Goal: Task Accomplishment & Management: Manage account settings

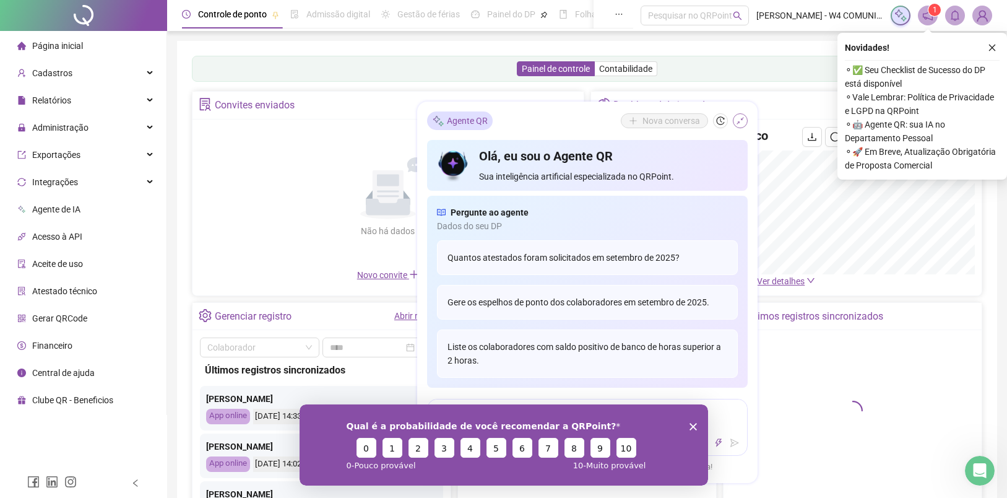
click at [744, 122] on button "button" at bounding box center [740, 120] width 15 height 15
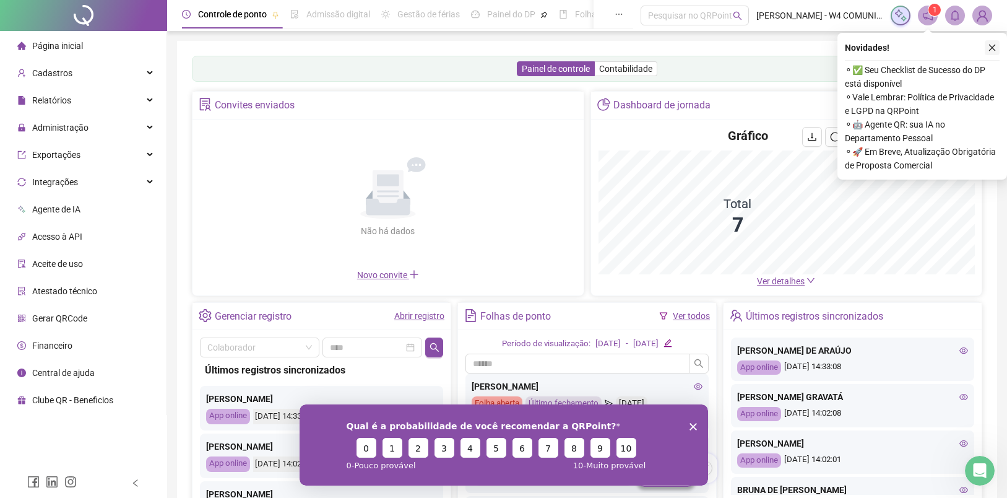
click at [994, 50] on icon "close" at bounding box center [992, 47] width 9 height 9
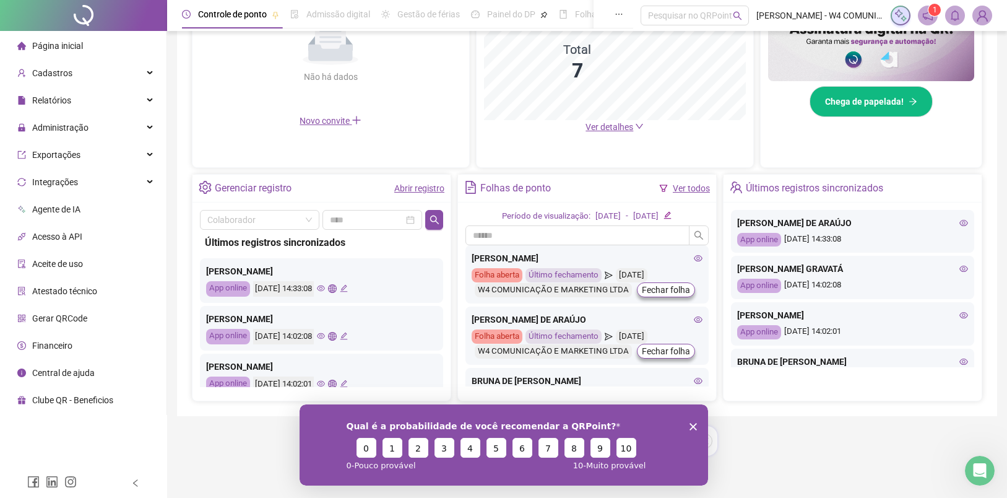
scroll to position [337, 0]
click at [77, 77] on div "Cadastros" at bounding box center [83, 73] width 162 height 25
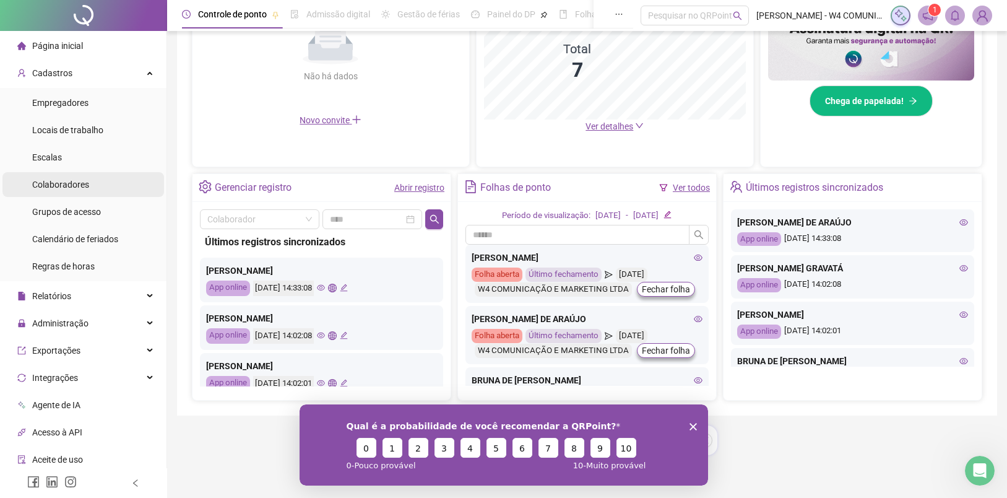
click at [69, 184] on span "Colaboradores" at bounding box center [60, 185] width 57 height 10
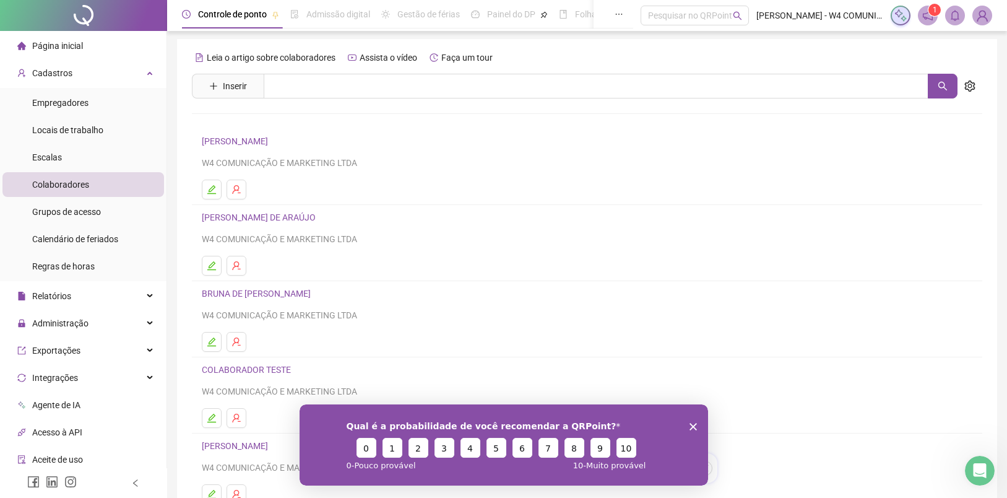
scroll to position [2, 0]
click at [305, 217] on link "[PERSON_NAME] DE ARAÚJO" at bounding box center [261, 217] width 118 height 10
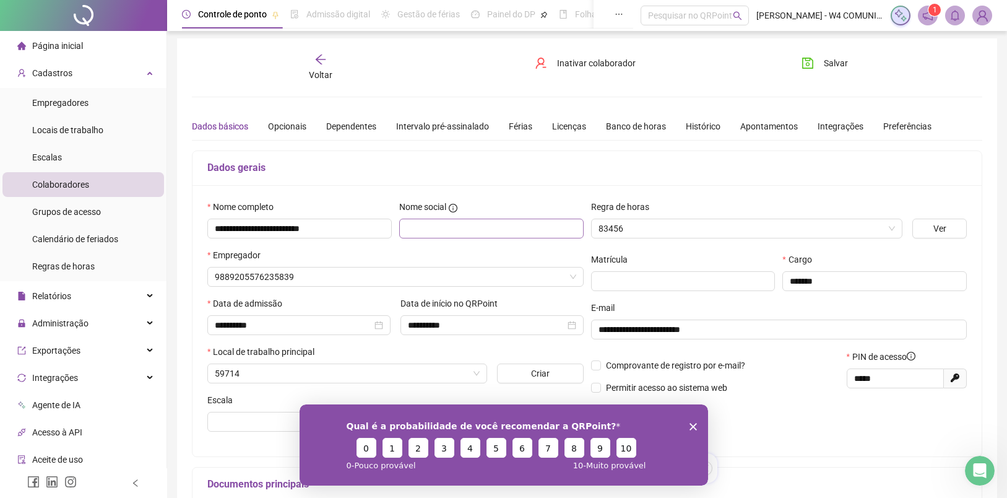
type input "**********"
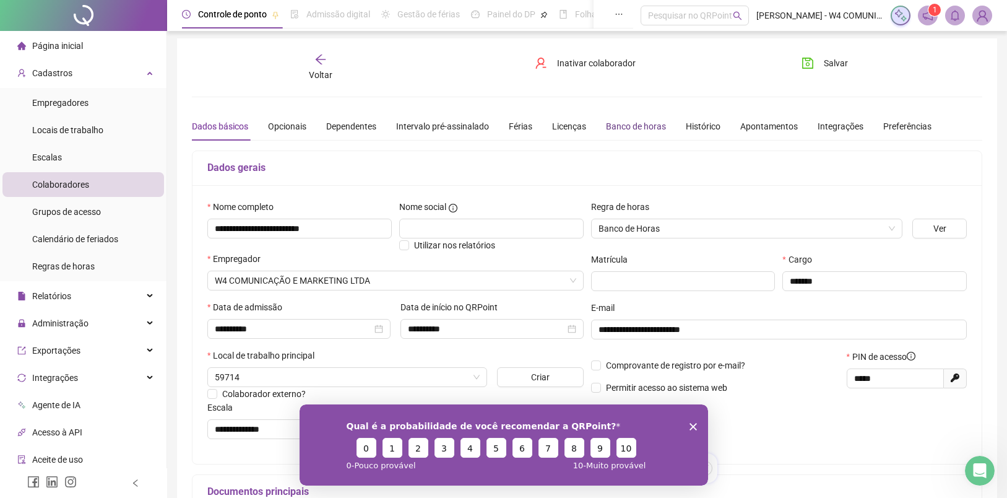
click at [659, 126] on div "Banco de horas" at bounding box center [636, 126] width 60 height 14
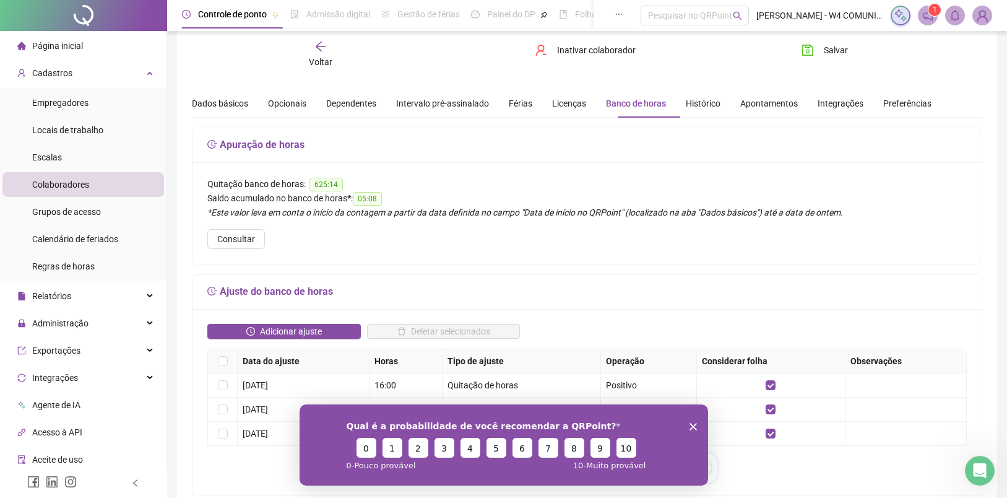
scroll to position [26, 0]
click at [82, 78] on div "Cadastros" at bounding box center [83, 73] width 162 height 25
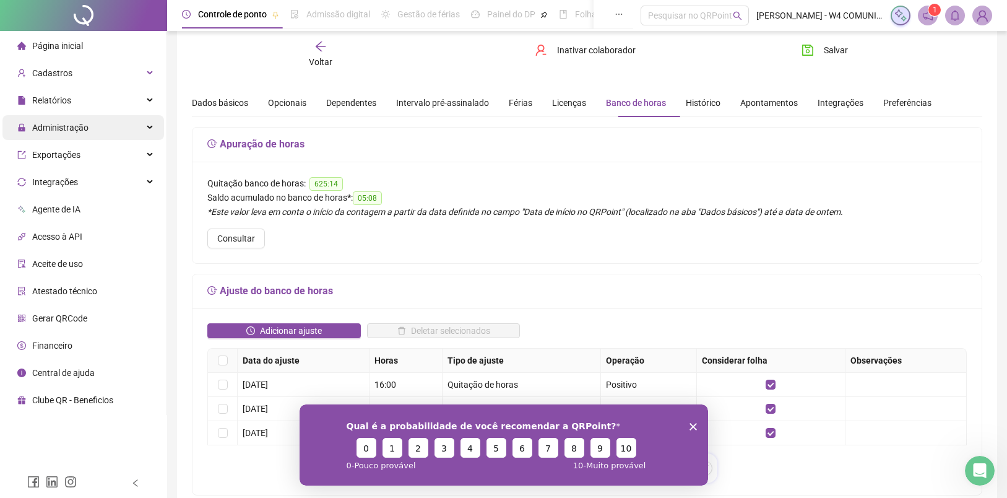
click at [78, 126] on span "Administração" at bounding box center [60, 128] width 56 height 10
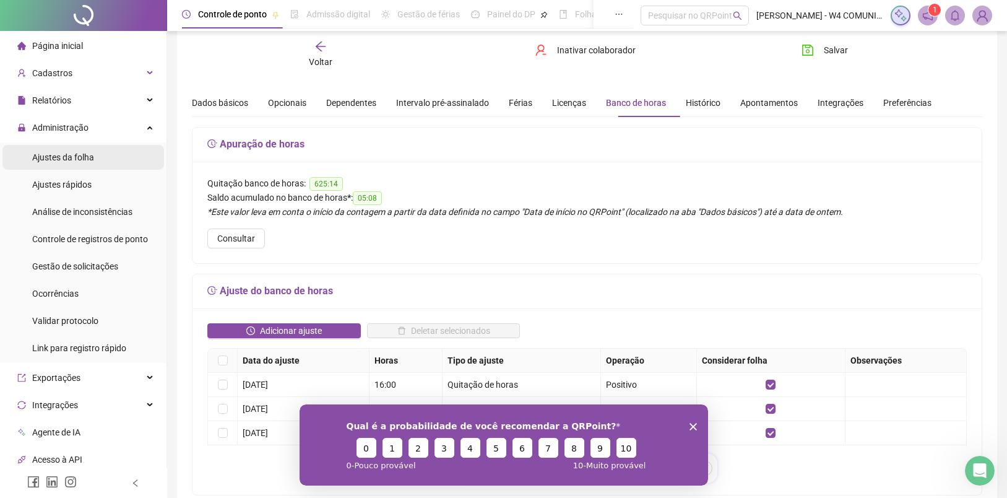
click at [97, 158] on li "Ajustes da folha" at bounding box center [83, 157] width 162 height 25
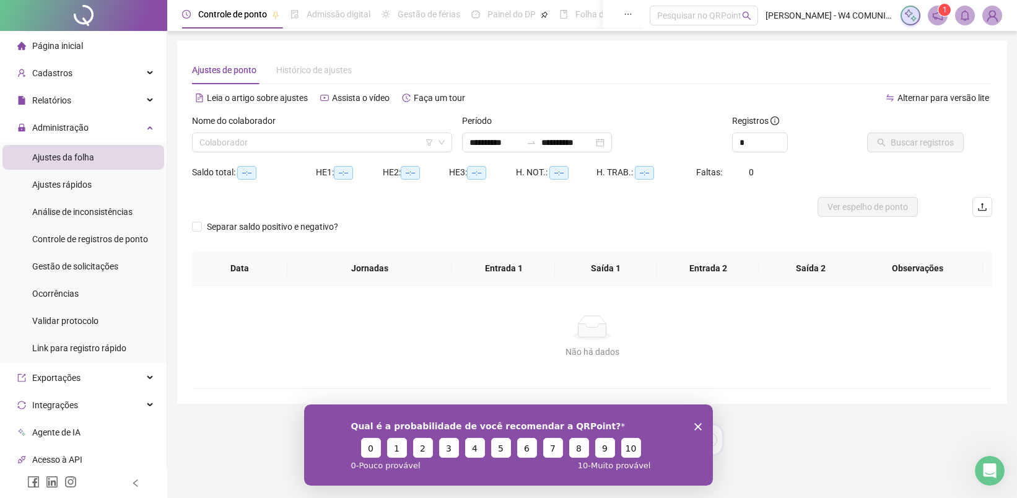
type input "**********"
click at [380, 144] on input "search" at bounding box center [316, 142] width 234 height 19
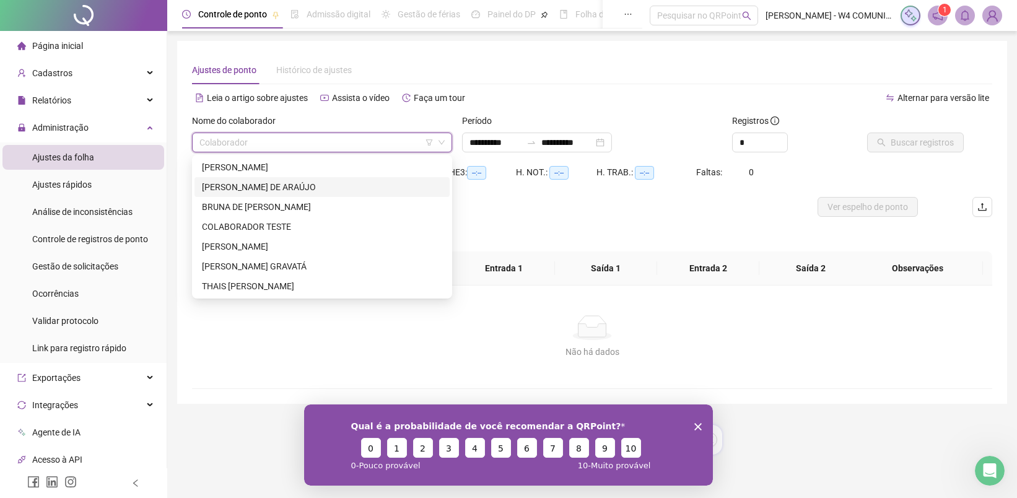
click at [283, 183] on div "[PERSON_NAME] DE ARAÚJO" at bounding box center [322, 187] width 240 height 14
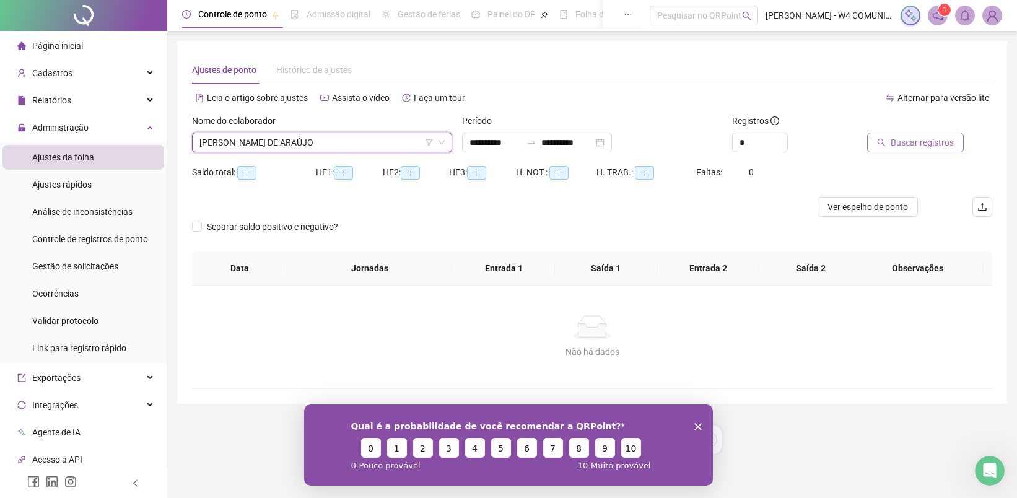
click at [918, 142] on span "Buscar registros" at bounding box center [921, 143] width 63 height 14
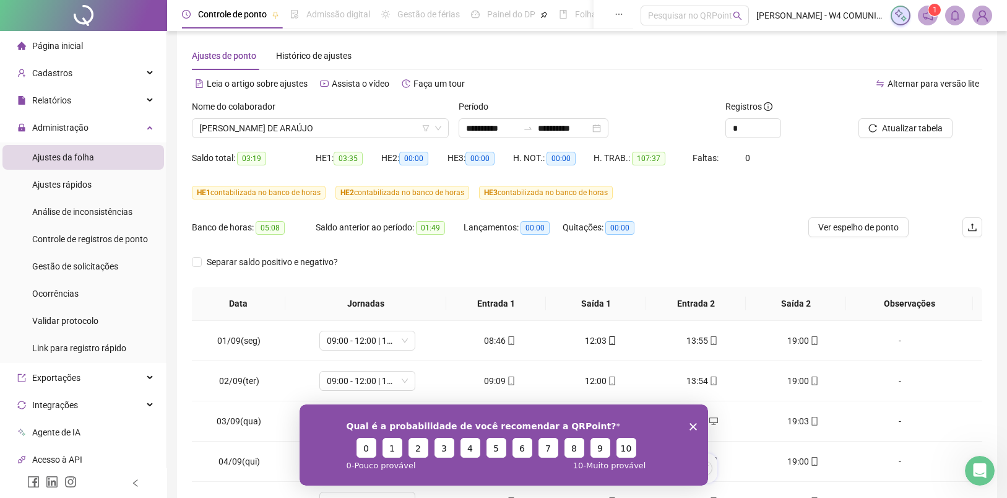
scroll to position [17, 0]
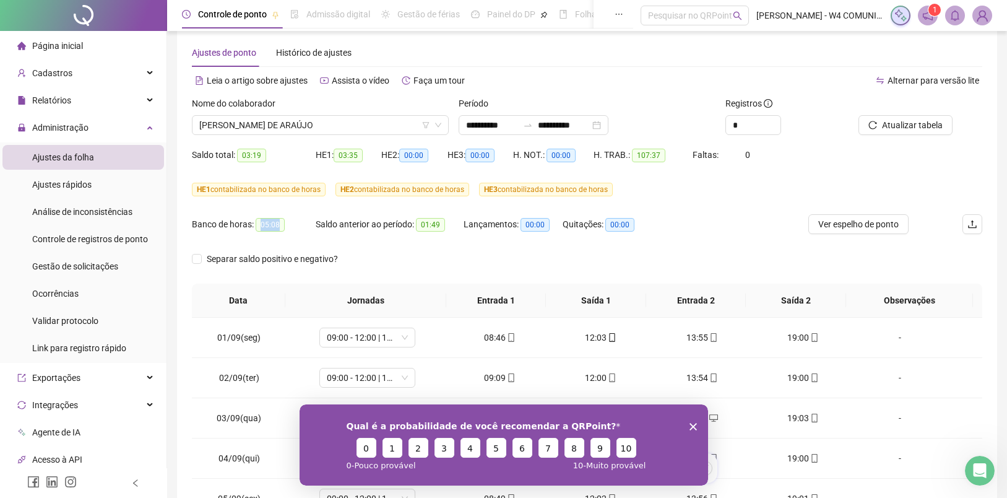
drag, startPoint x: 261, startPoint y: 223, endPoint x: 291, endPoint y: 223, distance: 30.3
click at [290, 223] on div "Banco de horas: 05:08" at bounding box center [254, 224] width 124 height 14
click at [293, 223] on div "Banco de horas: 05:08" at bounding box center [254, 224] width 124 height 14
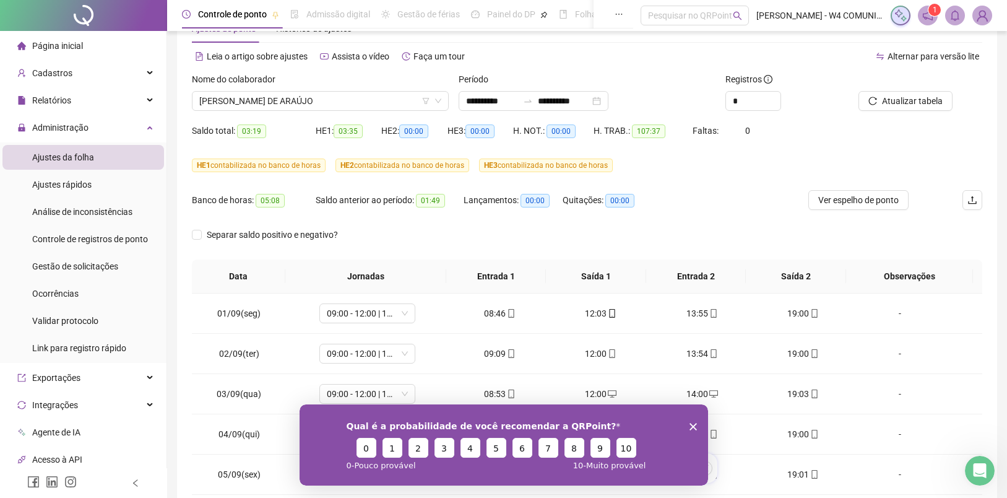
scroll to position [45, 0]
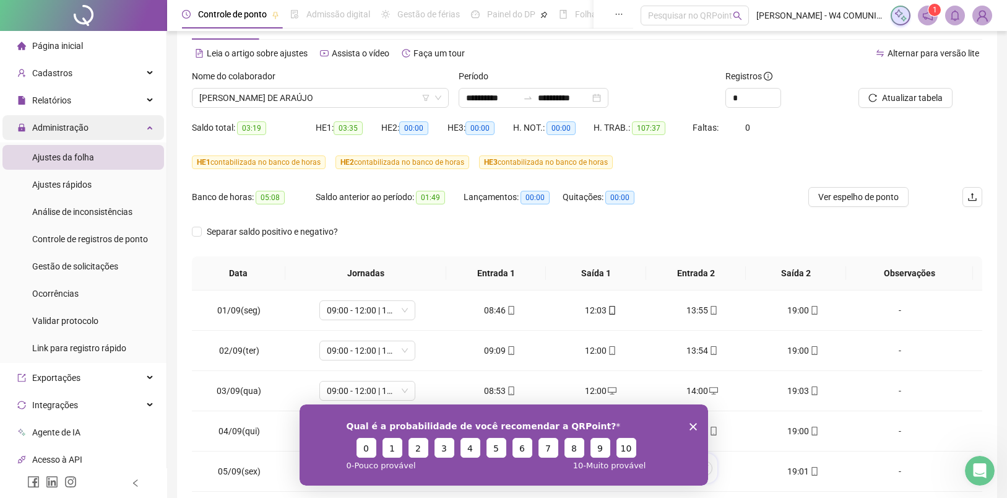
click at [91, 129] on div "Administração" at bounding box center [83, 127] width 162 height 25
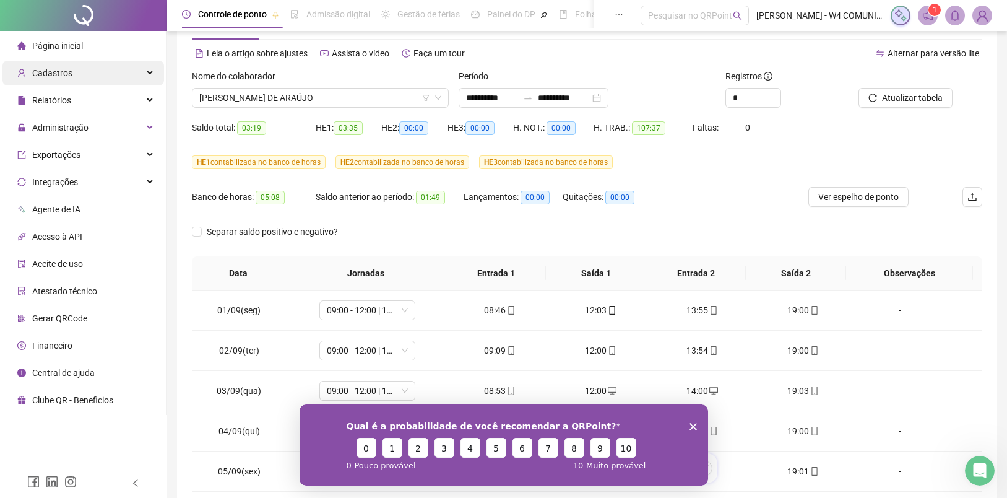
click at [93, 65] on div "Cadastros" at bounding box center [83, 73] width 162 height 25
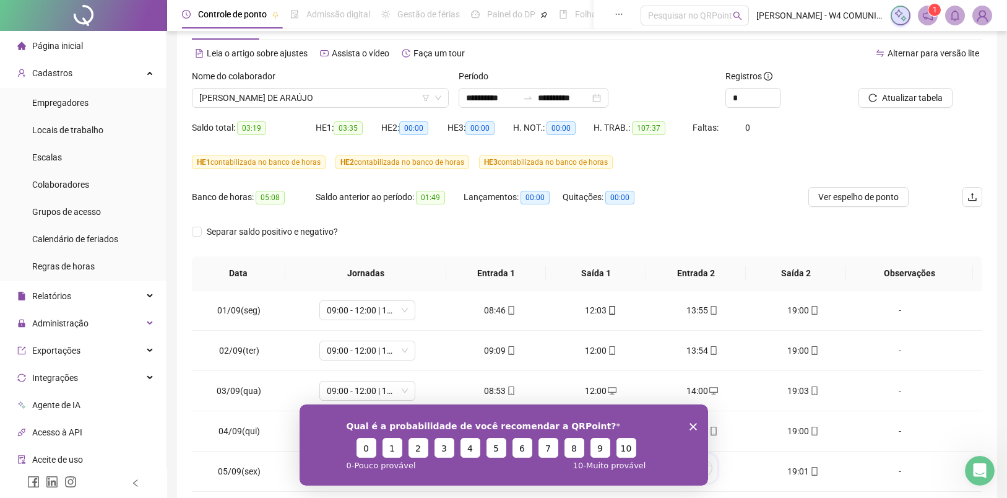
click at [88, 46] on li "Página inicial" at bounding box center [83, 45] width 162 height 25
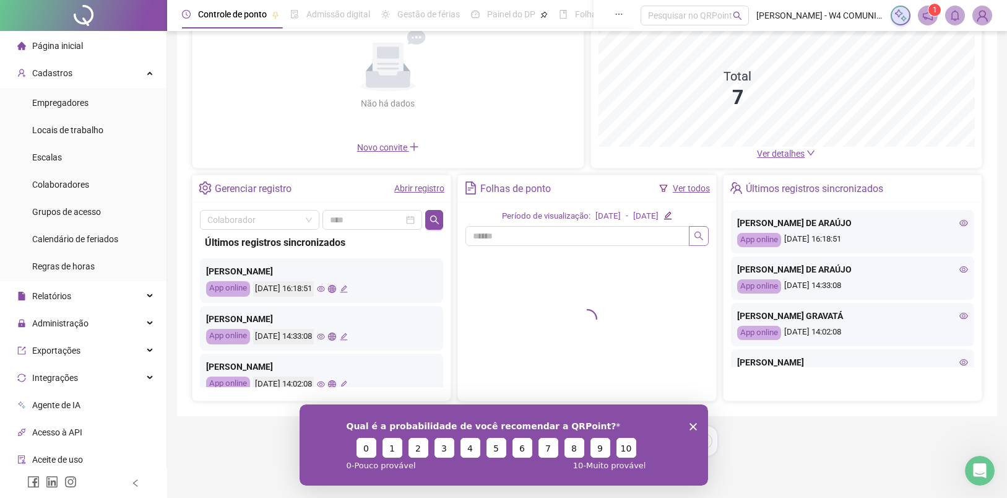
scroll to position [129, 0]
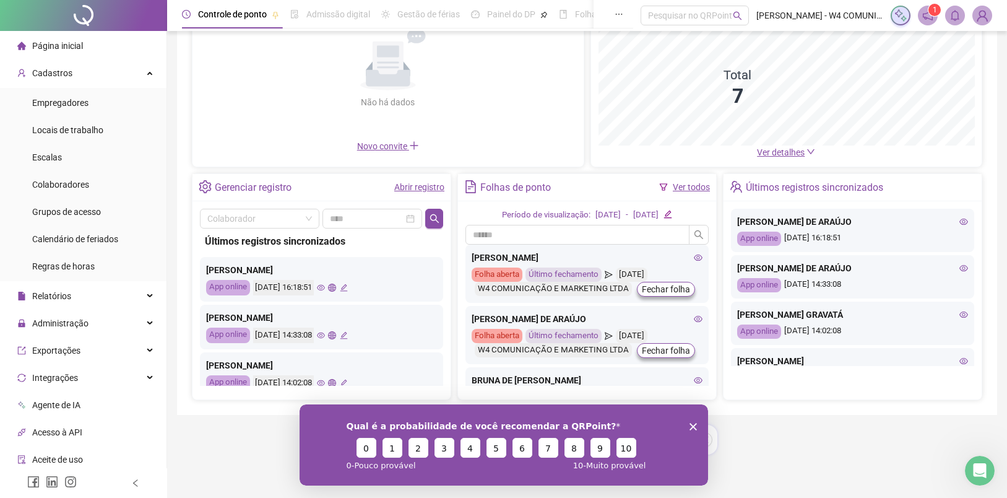
click at [694, 428] on icon "Encerrar pesquisa" at bounding box center [692, 425] width 7 height 7
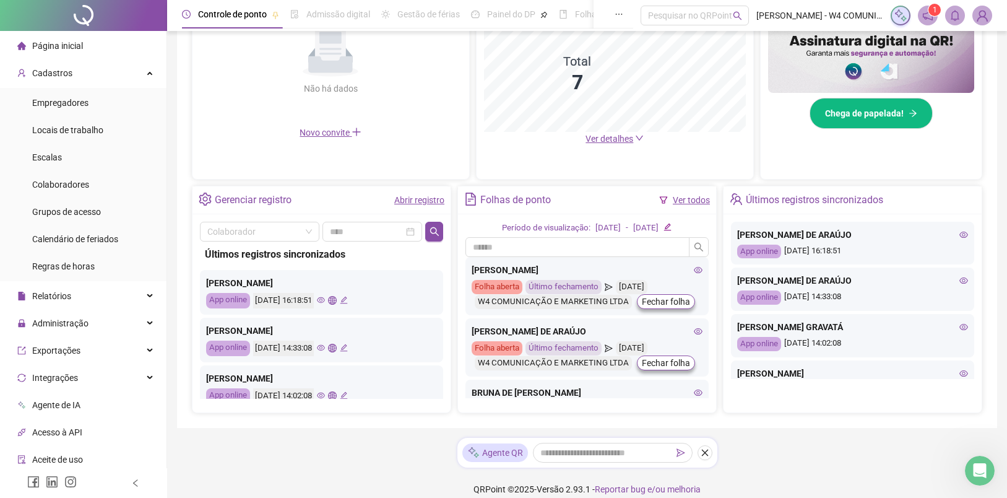
scroll to position [337, 0]
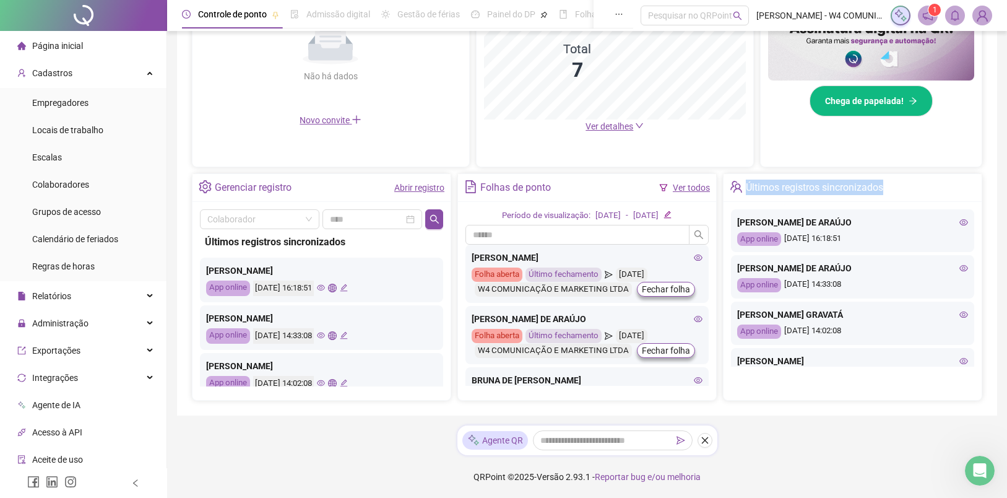
drag, startPoint x: 747, startPoint y: 185, endPoint x: 922, endPoint y: 184, distance: 175.2
click at [922, 184] on div "Últimos registros sincronizados" at bounding box center [853, 188] width 258 height 28
drag, startPoint x: 921, startPoint y: 185, endPoint x: 909, endPoint y: 184, distance: 11.2
click at [921, 186] on div "Últimos registros sincronizados" at bounding box center [853, 188] width 258 height 28
drag, startPoint x: 877, startPoint y: 186, endPoint x: 744, endPoint y: 183, distance: 132.5
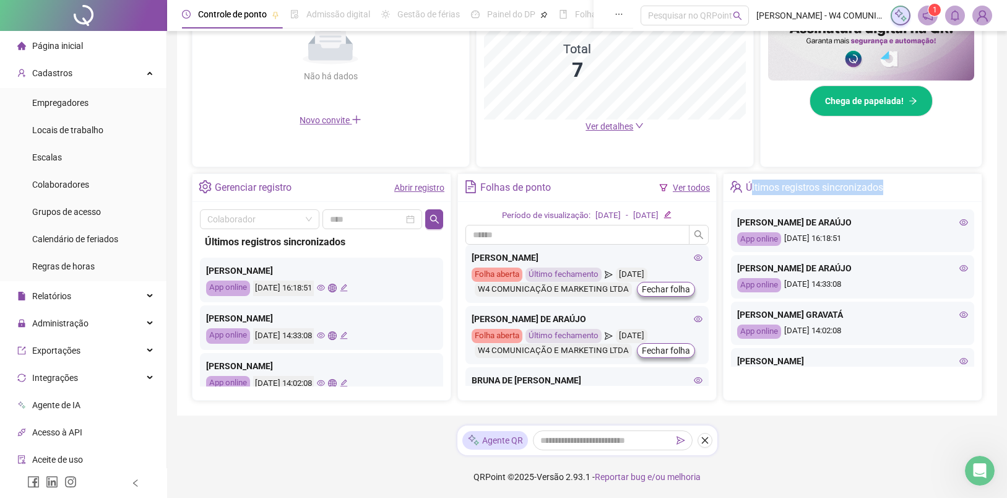
click at [750, 183] on div "Últimos registros sincronizados" at bounding box center [853, 188] width 258 height 28
click at [738, 185] on icon "team" at bounding box center [736, 186] width 13 height 13
drag, startPoint x: 745, startPoint y: 184, endPoint x: 908, endPoint y: 193, distance: 163.1
click at [901, 192] on div "Últimos registros sincronizados" at bounding box center [853, 188] width 258 height 28
click at [908, 193] on div "Últimos registros sincronizados" at bounding box center [853, 188] width 258 height 28
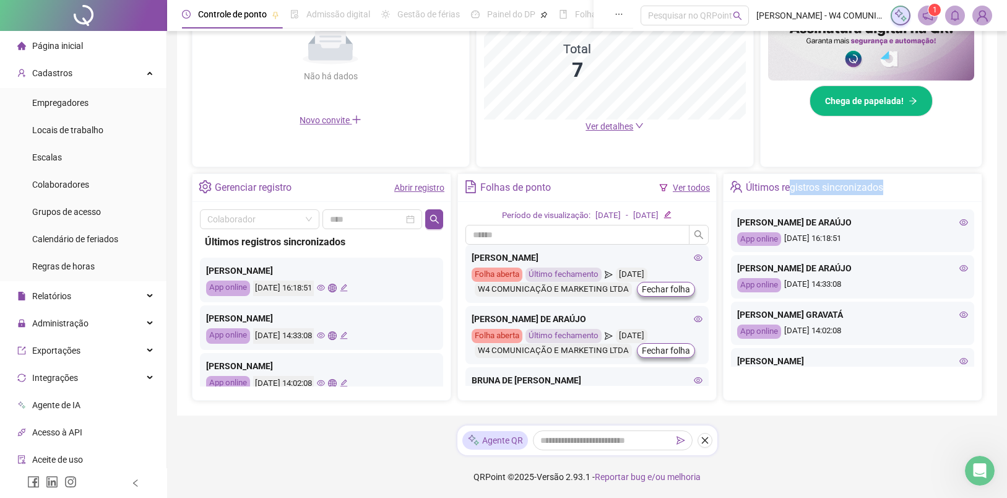
drag, startPoint x: 902, startPoint y: 191, endPoint x: 782, endPoint y: 190, distance: 120.1
click at [786, 191] on div "Últimos registros sincronizados" at bounding box center [853, 188] width 258 height 28
click at [759, 186] on div "Últimos registros sincronizados" at bounding box center [814, 187] width 137 height 21
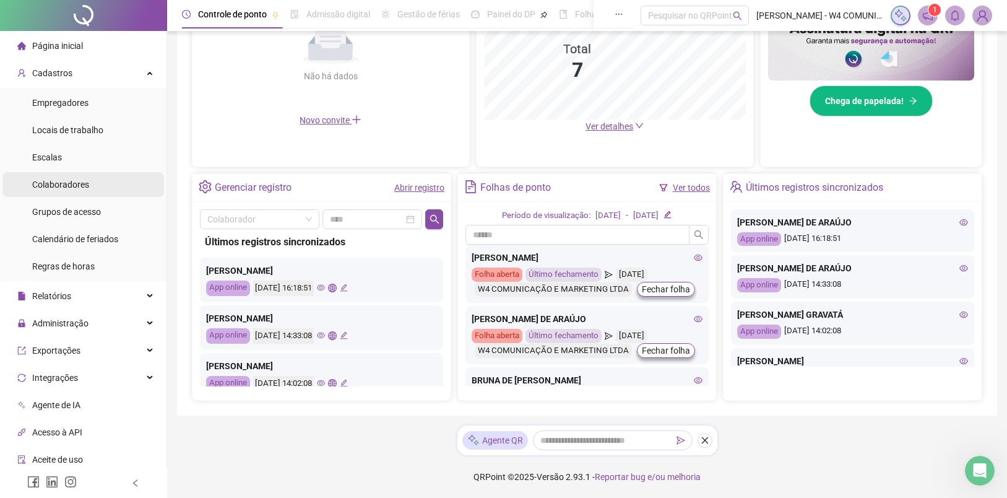
click at [84, 178] on div "Colaboradores" at bounding box center [60, 184] width 57 height 25
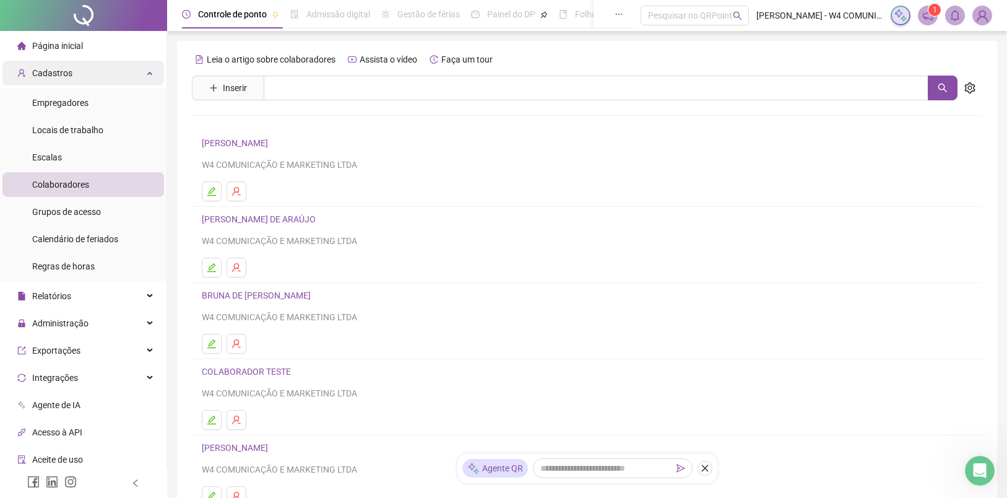
click at [85, 74] on div "Cadastros" at bounding box center [83, 73] width 162 height 25
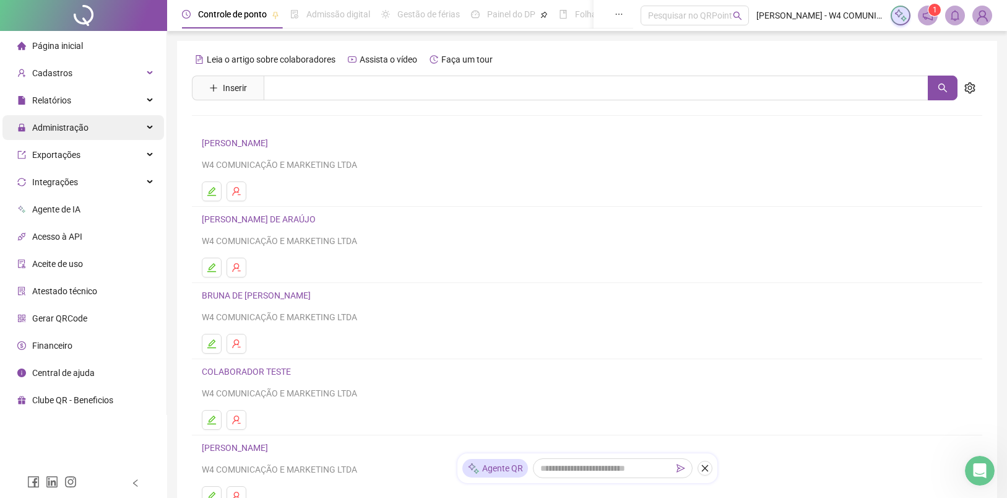
click at [82, 128] on span "Administração" at bounding box center [60, 128] width 56 height 10
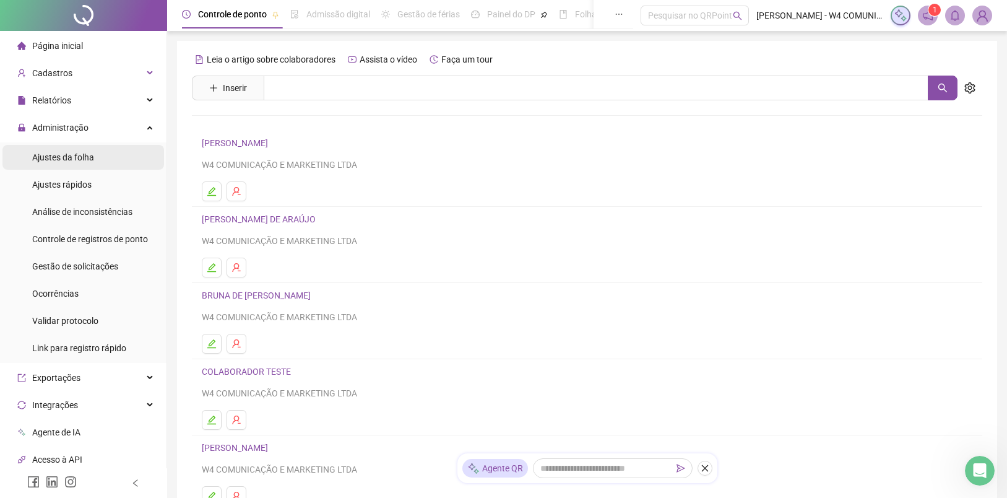
click at [87, 160] on span "Ajustes da folha" at bounding box center [63, 157] width 62 height 10
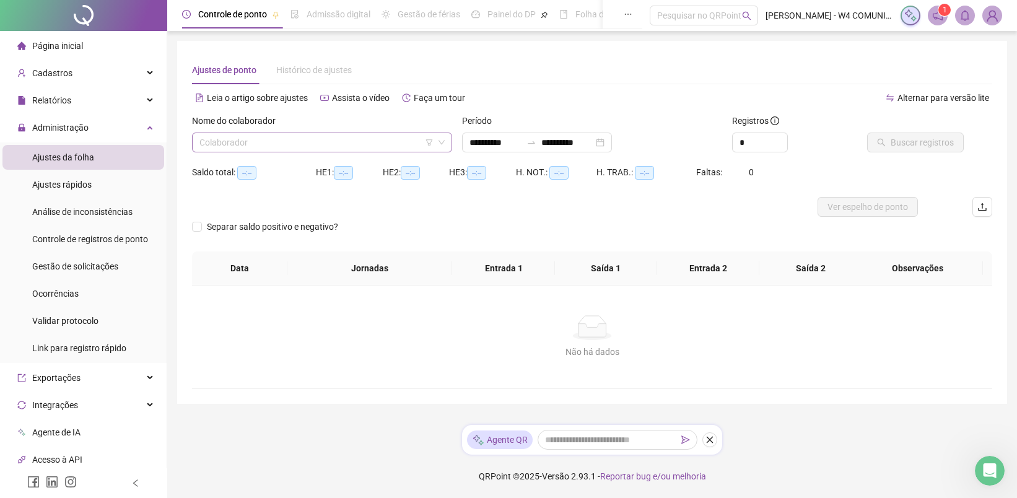
click at [417, 142] on input "search" at bounding box center [316, 142] width 234 height 19
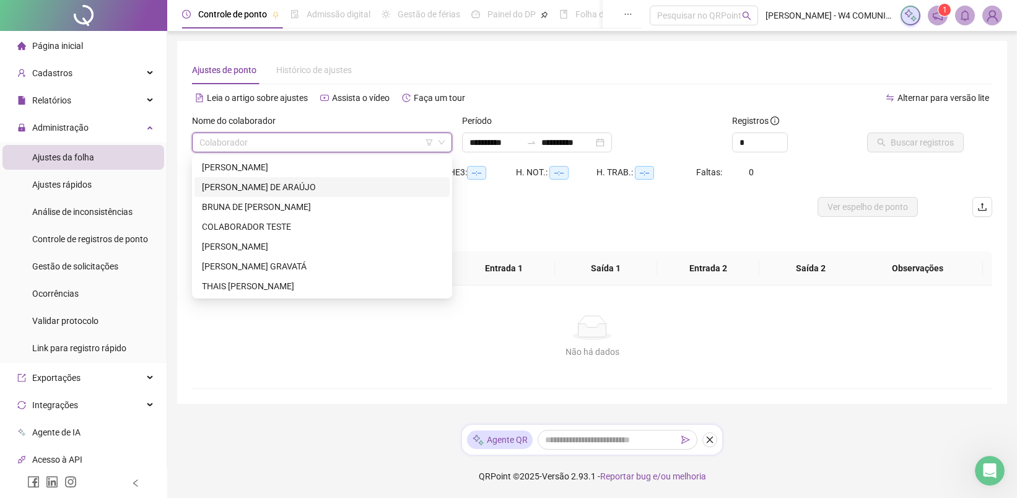
click at [307, 187] on div "[PERSON_NAME] DE ARAÚJO" at bounding box center [322, 187] width 240 height 14
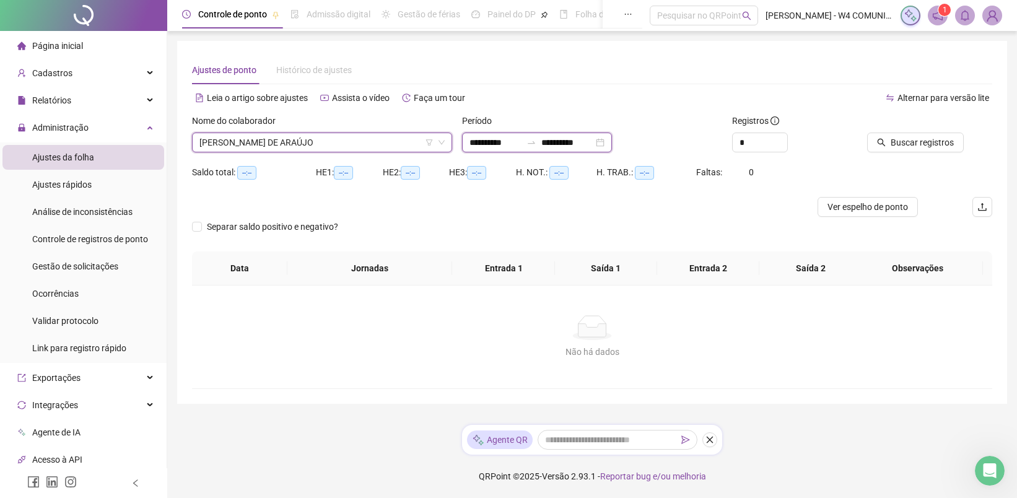
click at [498, 144] on input "**********" at bounding box center [495, 143] width 52 height 14
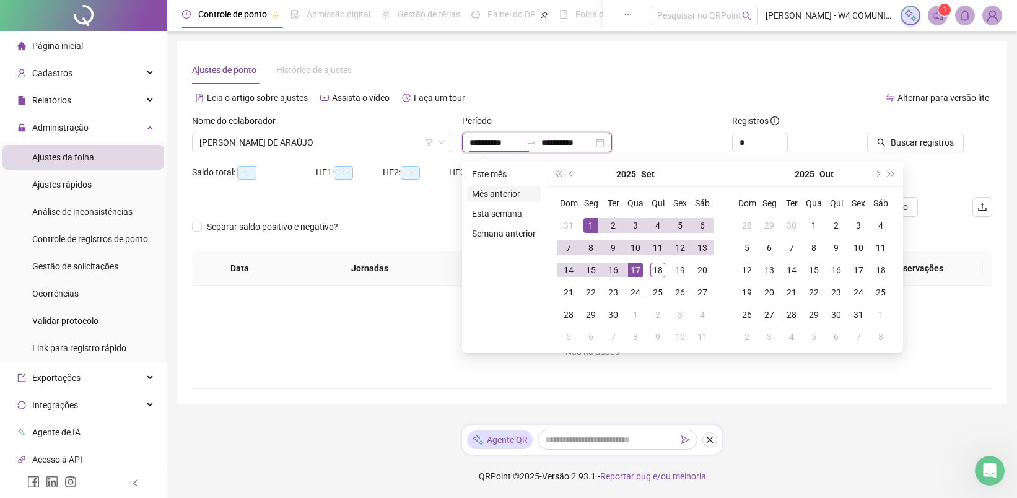
type input "**********"
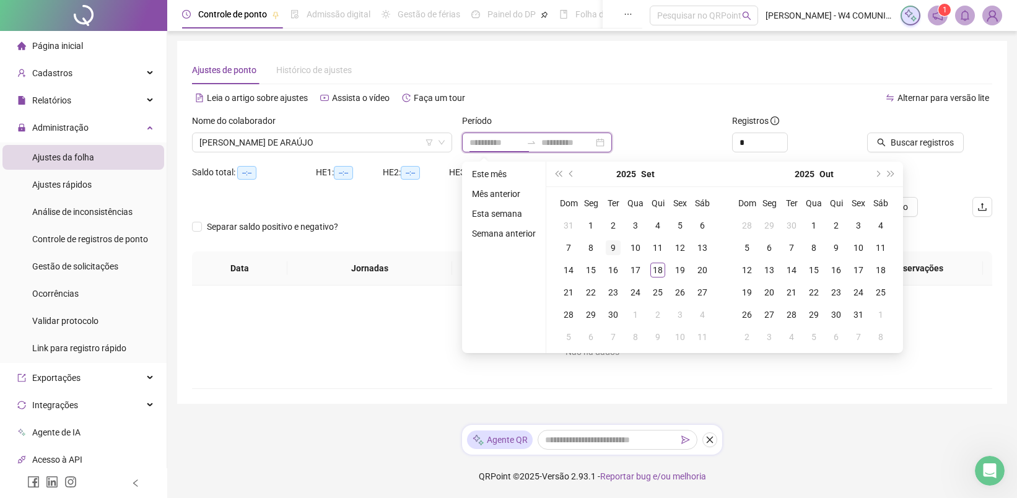
type input "**********"
click at [661, 267] on div "18" at bounding box center [657, 270] width 15 height 15
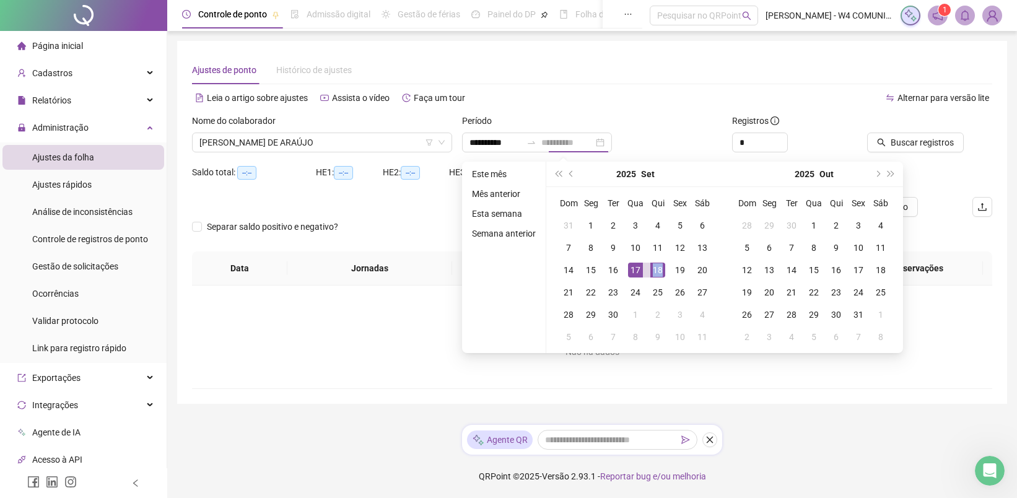
type input "**********"
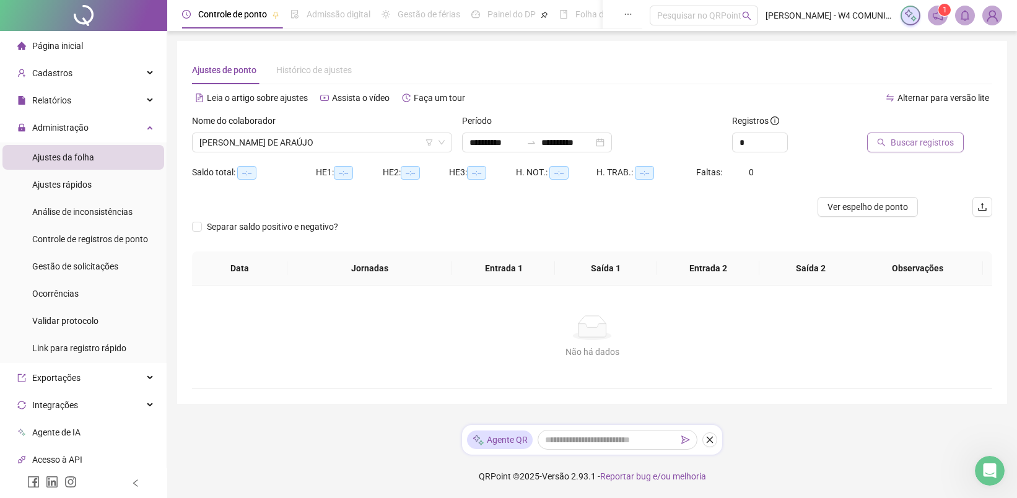
click at [903, 145] on span "Buscar registros" at bounding box center [921, 143] width 63 height 14
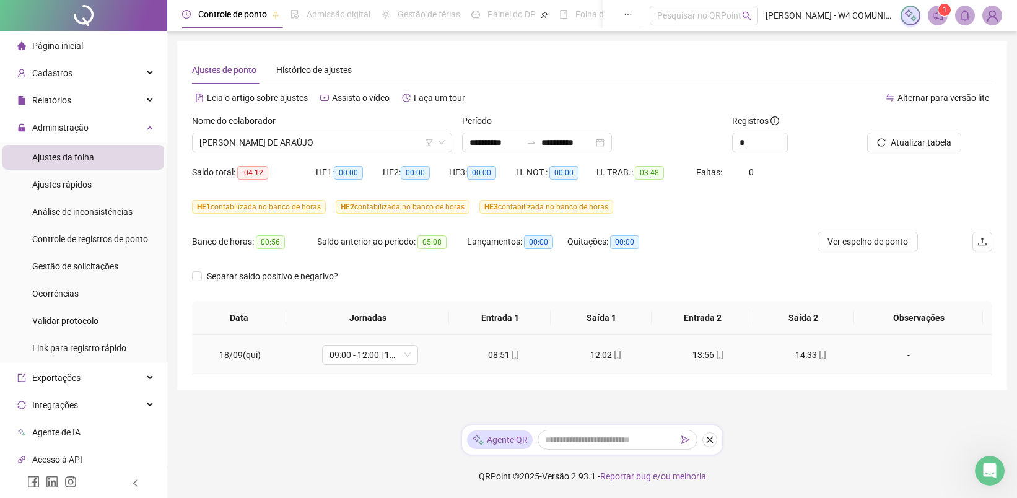
click at [799, 353] on div "14:33" at bounding box center [810, 355] width 82 height 14
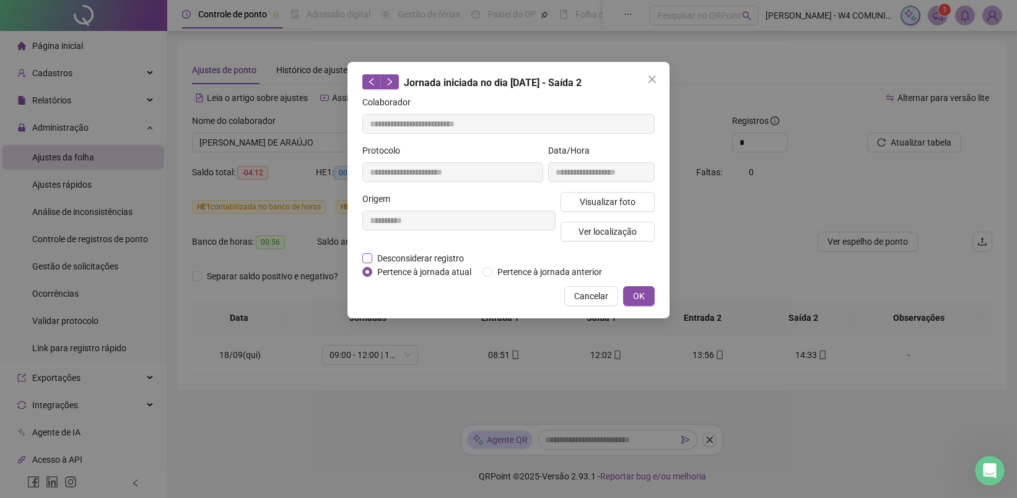
click at [425, 253] on span "Desconsiderar registro" at bounding box center [420, 258] width 97 height 14
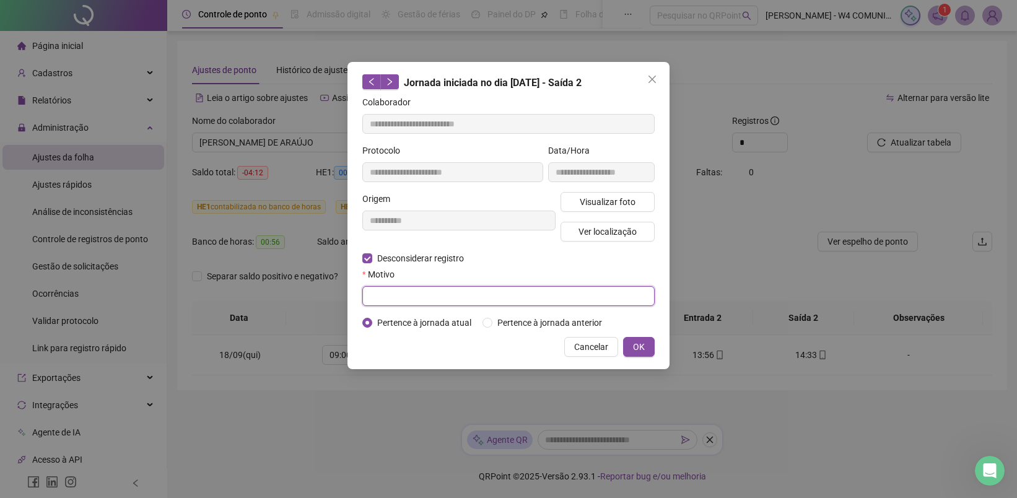
click at [420, 294] on input "text" at bounding box center [508, 296] width 292 height 20
type input "****"
click at [636, 354] on span "OK" at bounding box center [639, 347] width 12 height 14
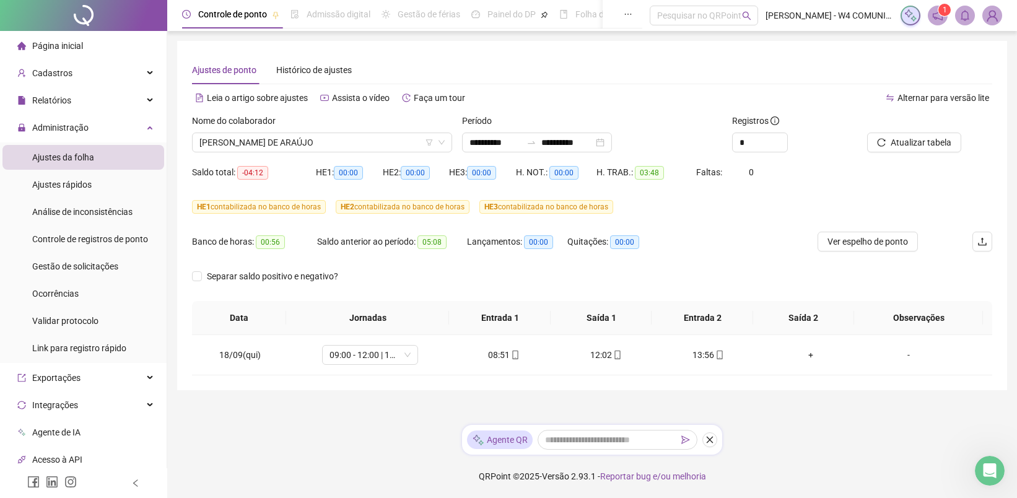
click at [352, 243] on div "Saldo anterior ao período: 05:08" at bounding box center [392, 242] width 150 height 14
click at [85, 129] on span "Administração" at bounding box center [60, 128] width 56 height 10
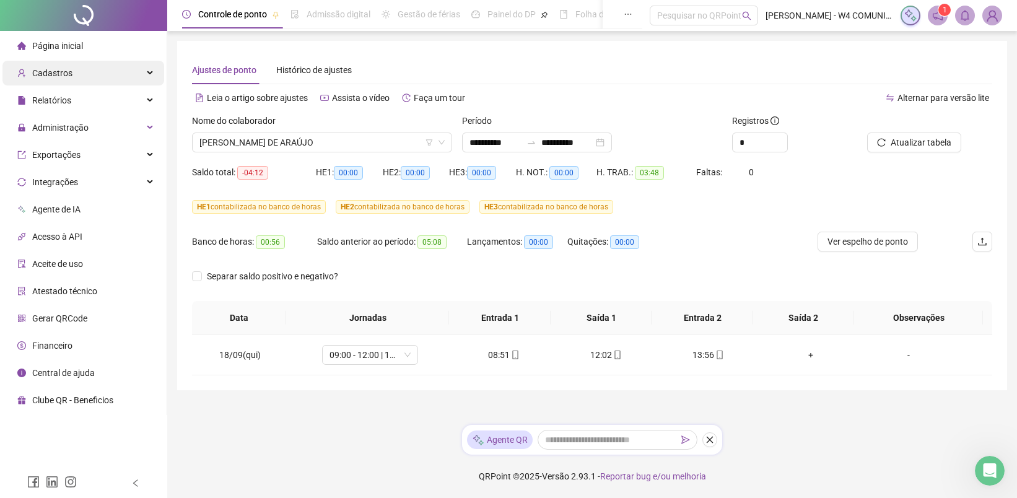
click at [100, 74] on div "Cadastros" at bounding box center [83, 73] width 162 height 25
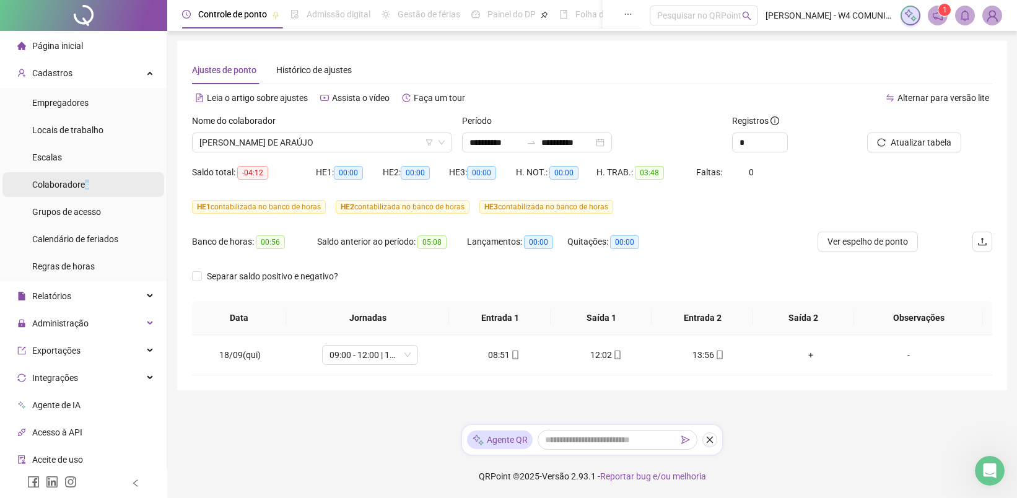
click at [87, 189] on div "Colaboradores" at bounding box center [60, 184] width 57 height 25
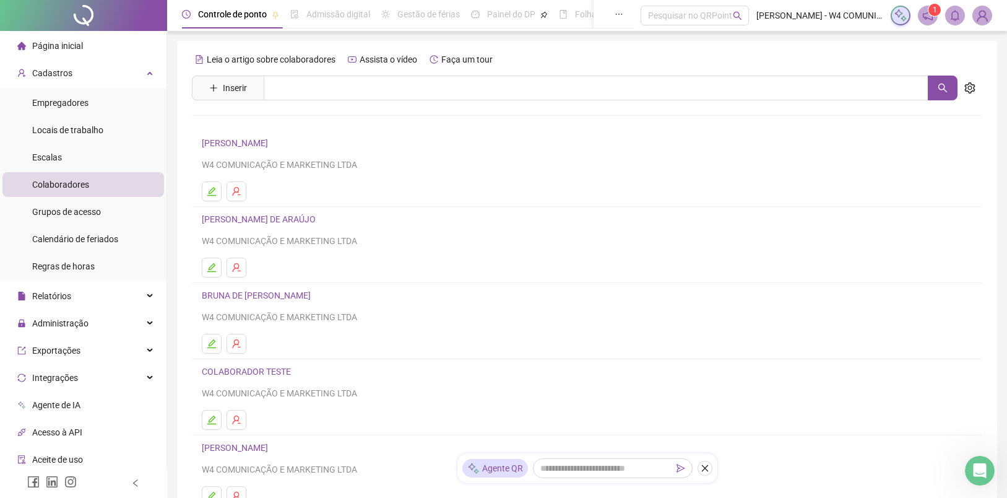
click at [273, 218] on link "[PERSON_NAME] DE ARAÚJO" at bounding box center [261, 219] width 118 height 10
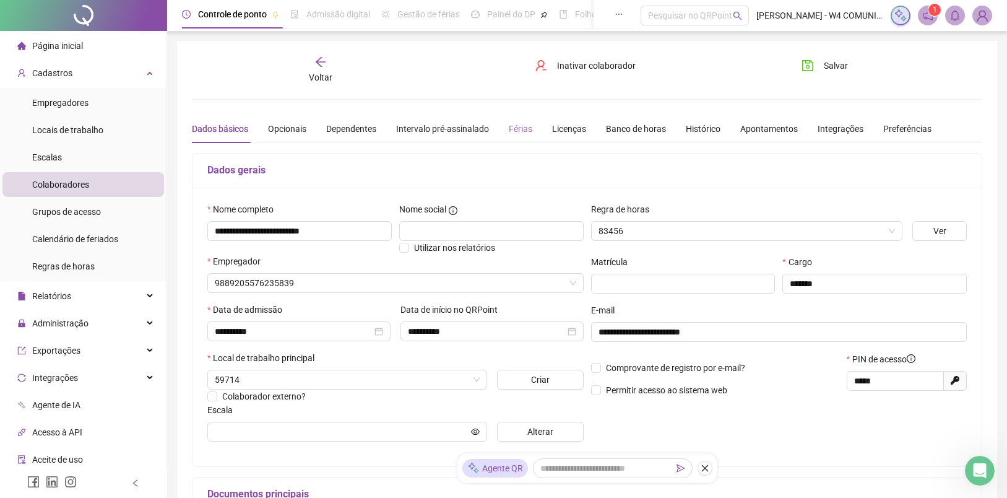
type input "**********"
click at [644, 123] on div "Banco de horas" at bounding box center [636, 129] width 60 height 14
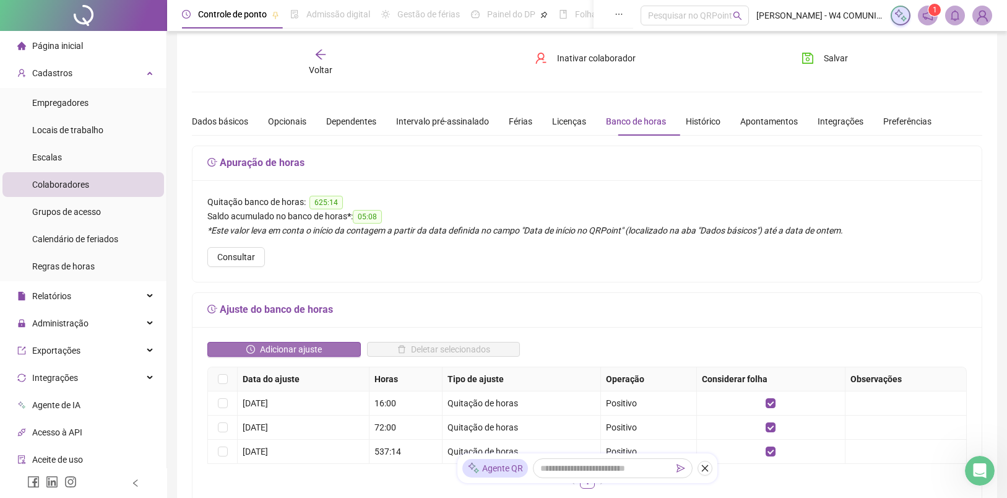
scroll to position [56, 0]
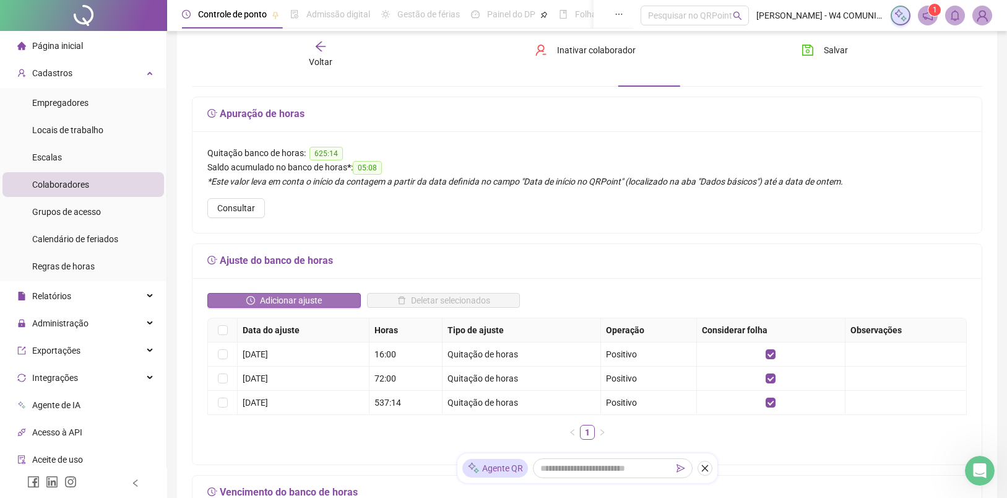
click at [319, 301] on span "Adicionar ajuste" at bounding box center [291, 300] width 62 height 14
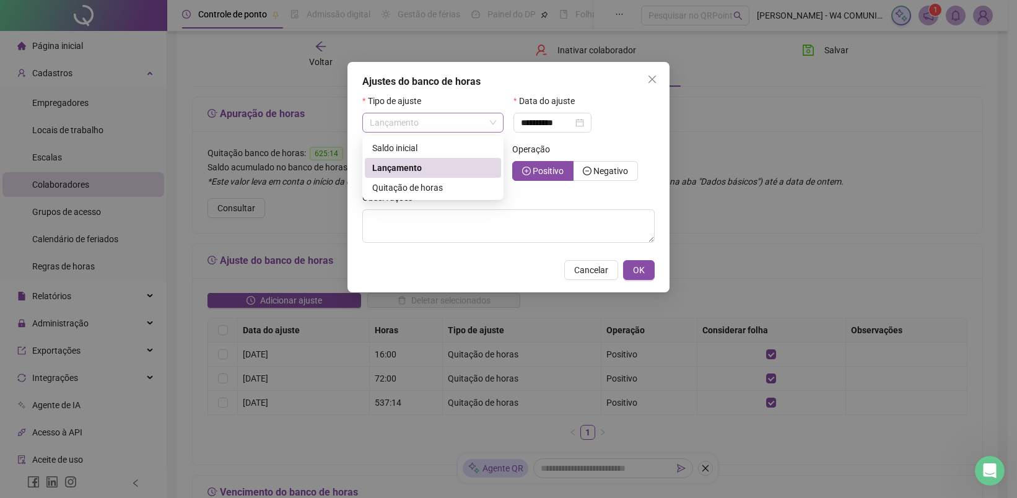
click at [475, 119] on span "Lançamento" at bounding box center [433, 122] width 126 height 19
click at [656, 80] on icon "close" at bounding box center [652, 79] width 10 height 10
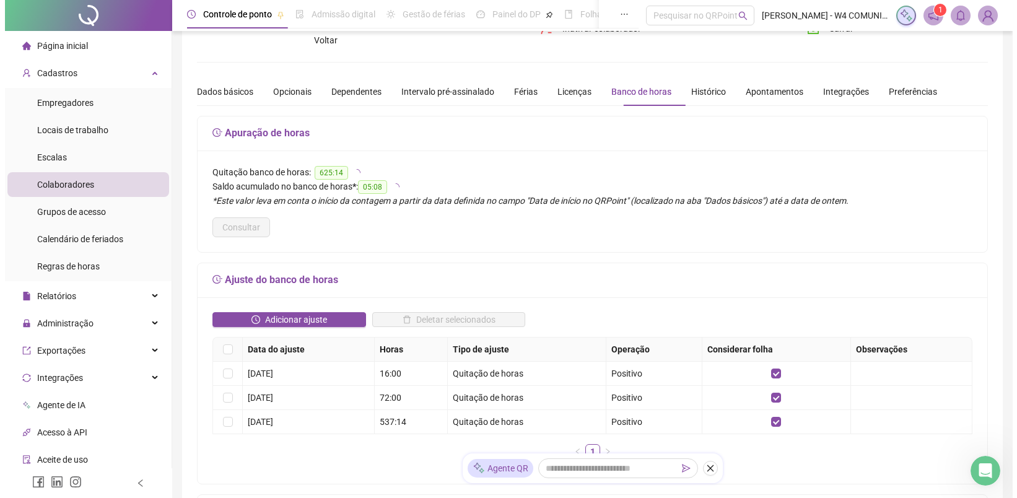
scroll to position [0, 0]
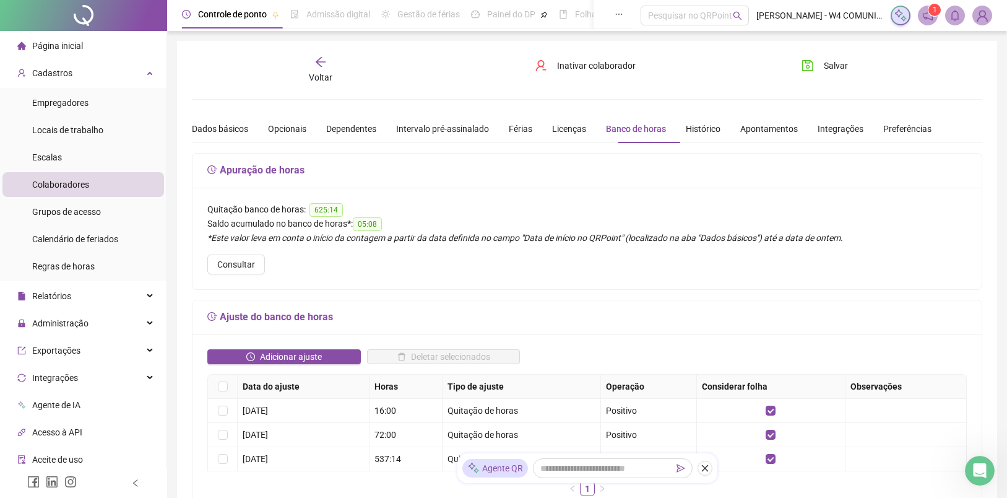
click at [323, 66] on icon "arrow-left" at bounding box center [321, 62] width 12 height 12
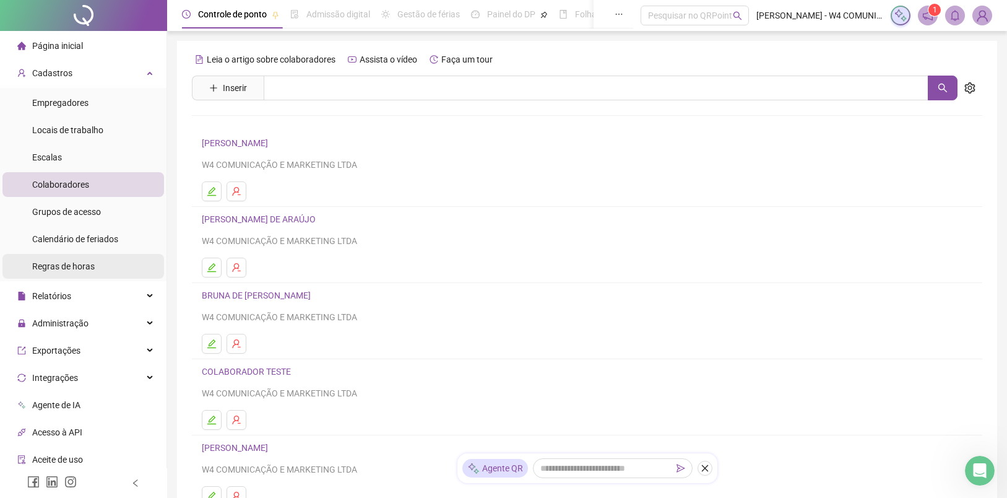
click at [82, 271] on div "Regras de horas" at bounding box center [63, 266] width 63 height 25
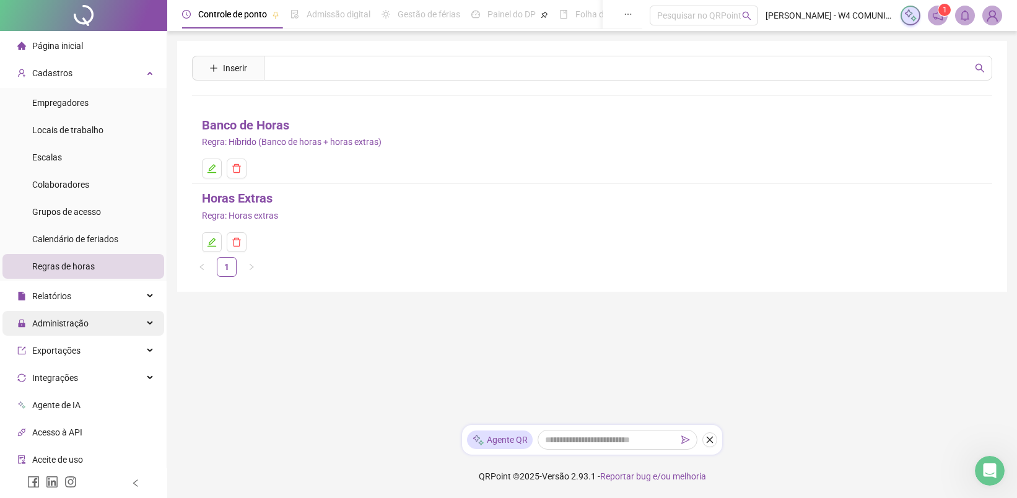
click at [99, 331] on div "Administração" at bounding box center [83, 323] width 162 height 25
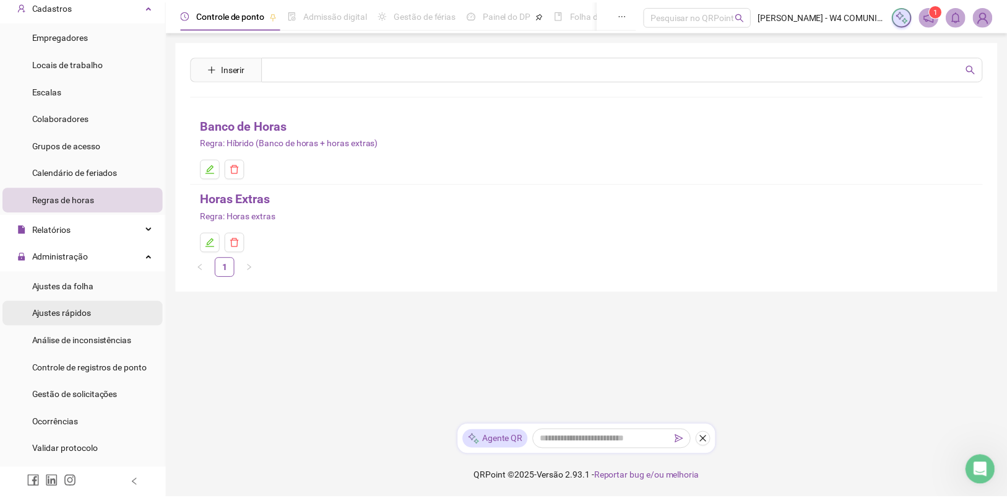
scroll to position [67, 0]
click at [89, 318] on div "Ajustes rápidos" at bounding box center [61, 312] width 59 height 25
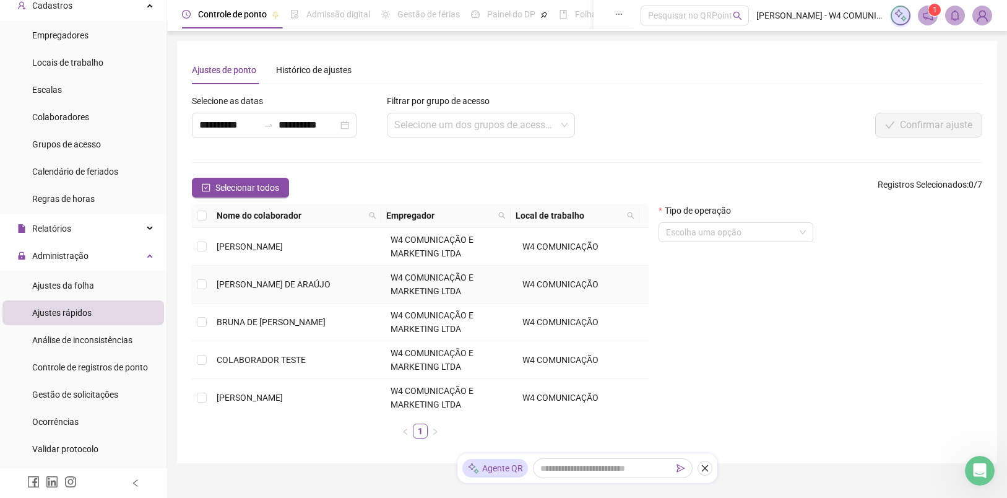
click at [243, 282] on span "[PERSON_NAME] DE ARAÚJO" at bounding box center [274, 284] width 114 height 10
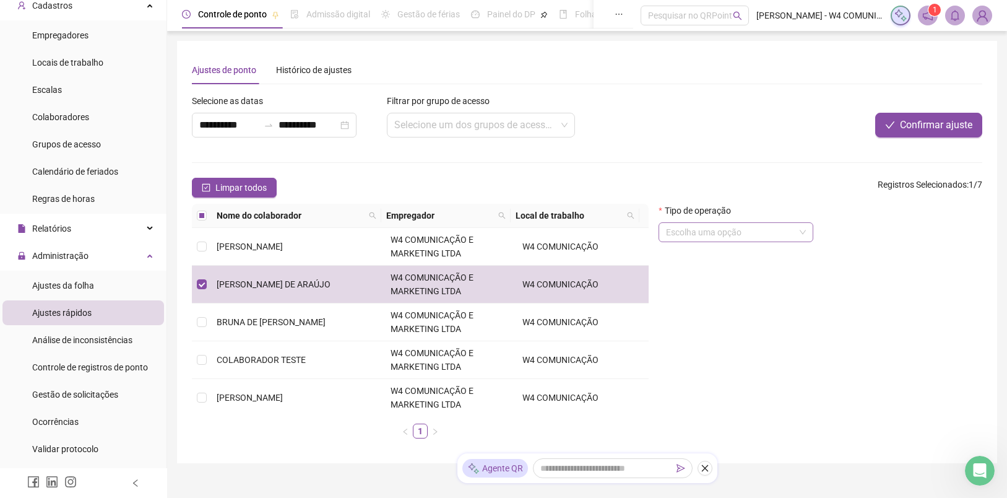
click at [763, 224] on input "search" at bounding box center [730, 232] width 129 height 19
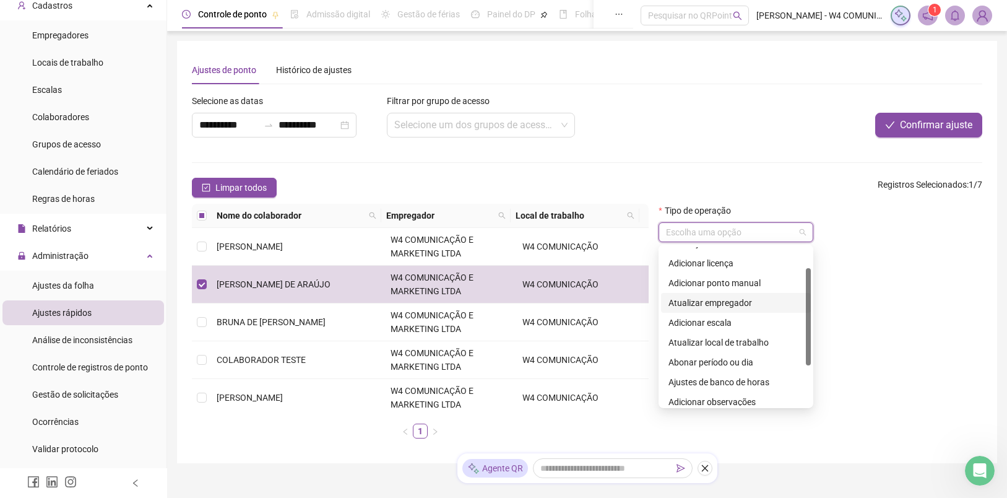
scroll to position [74, 0]
click at [741, 345] on div "Ajustes de banco de horas" at bounding box center [736, 342] width 135 height 14
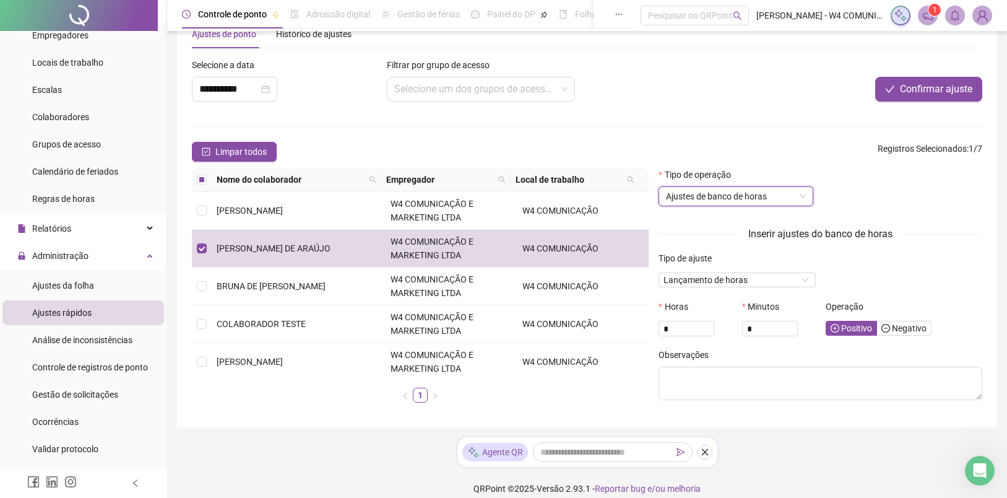
scroll to position [48, 0]
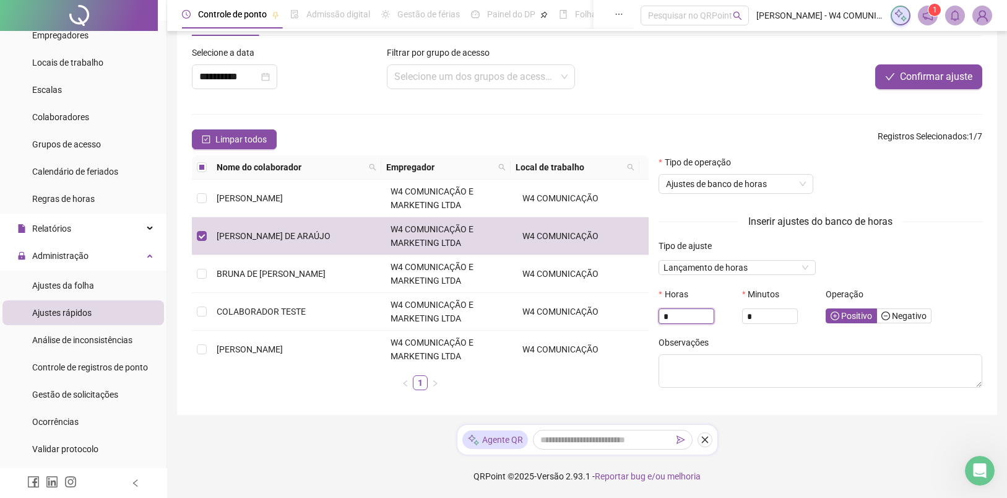
drag, startPoint x: 677, startPoint y: 316, endPoint x: 657, endPoint y: 319, distance: 20.7
click at [658, 316] on div "Horas *" at bounding box center [696, 311] width 84 height 48
type input "*"
drag, startPoint x: 750, startPoint y: 317, endPoint x: 741, endPoint y: 315, distance: 9.5
click at [741, 315] on div "Minutos *" at bounding box center [779, 311] width 84 height 48
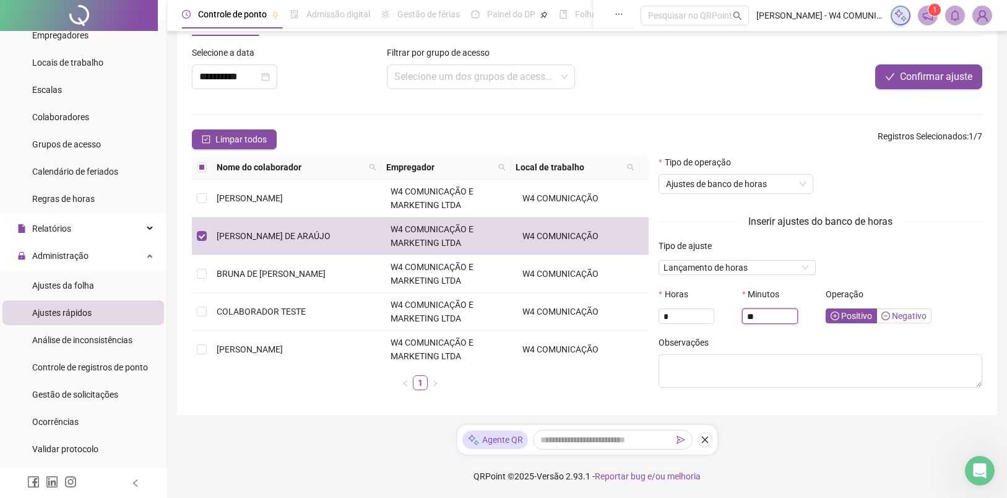
type input "**"
click at [900, 316] on span "Negativo" at bounding box center [904, 316] width 45 height 10
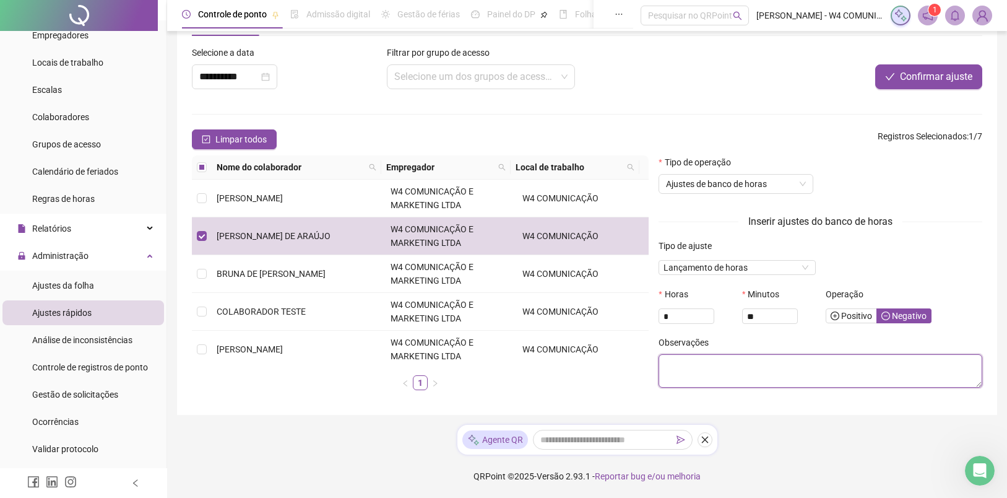
click at [737, 368] on textarea at bounding box center [821, 370] width 324 height 33
type textarea "**********"
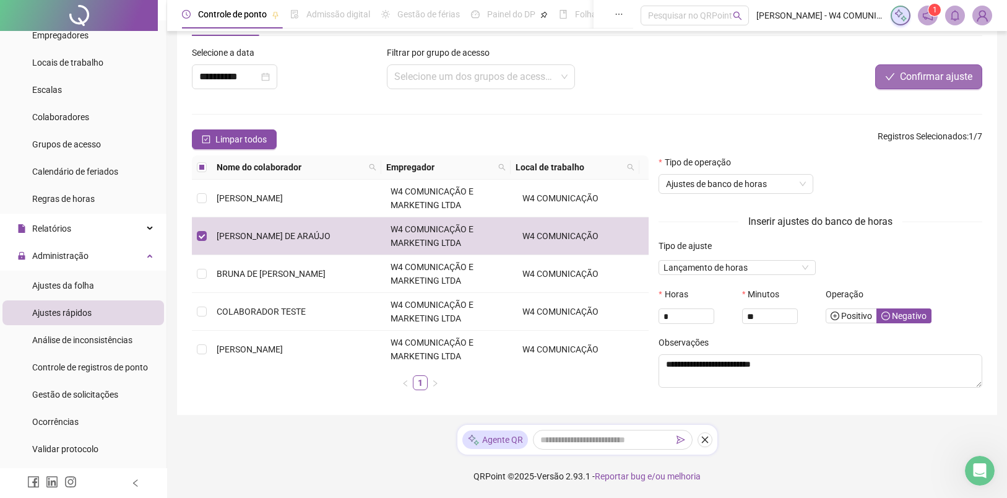
click at [916, 83] on span "Confirmar ajuste" at bounding box center [936, 76] width 72 height 15
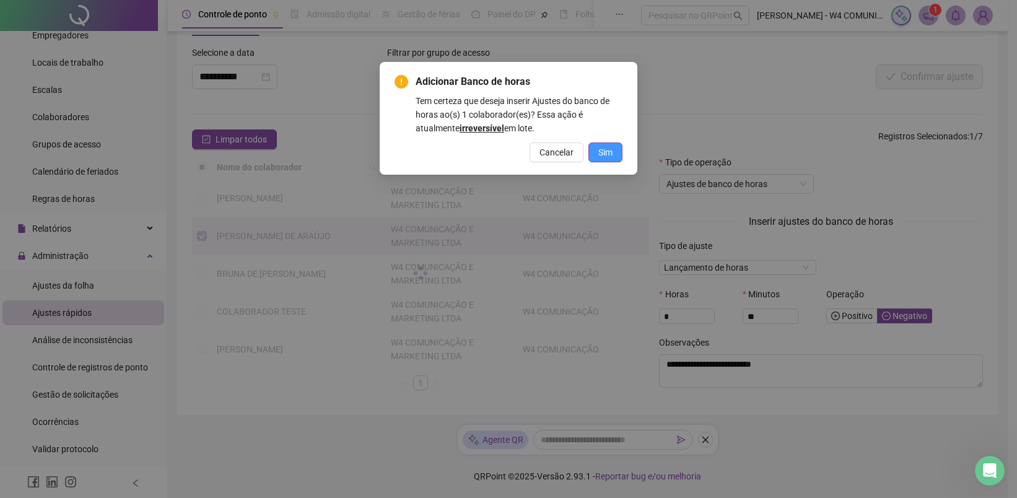
click at [606, 154] on span "Sim" at bounding box center [605, 152] width 14 height 14
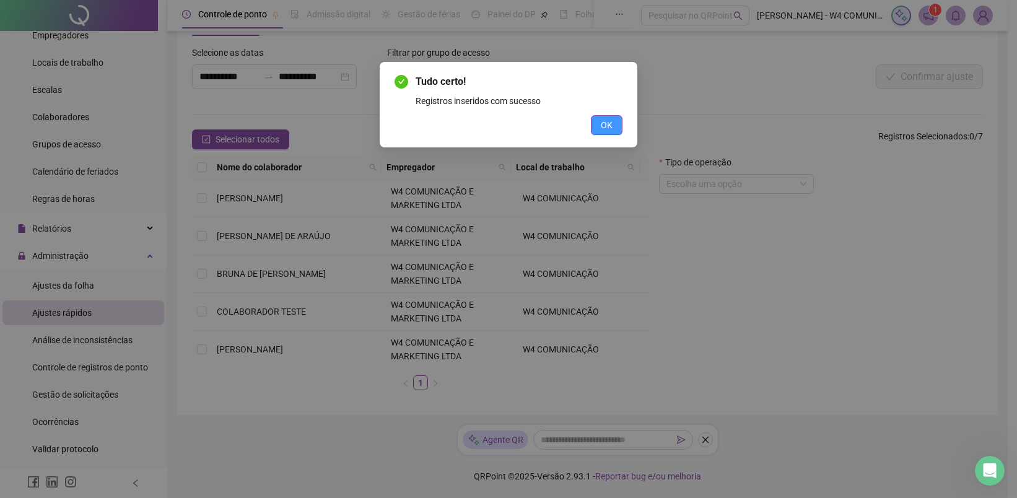
click at [598, 123] on button "OK" at bounding box center [607, 125] width 32 height 20
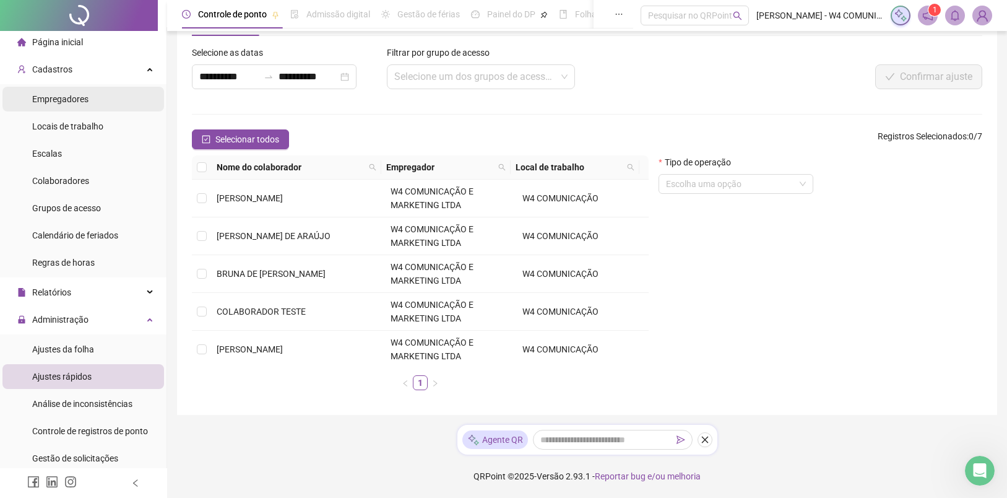
scroll to position [0, 0]
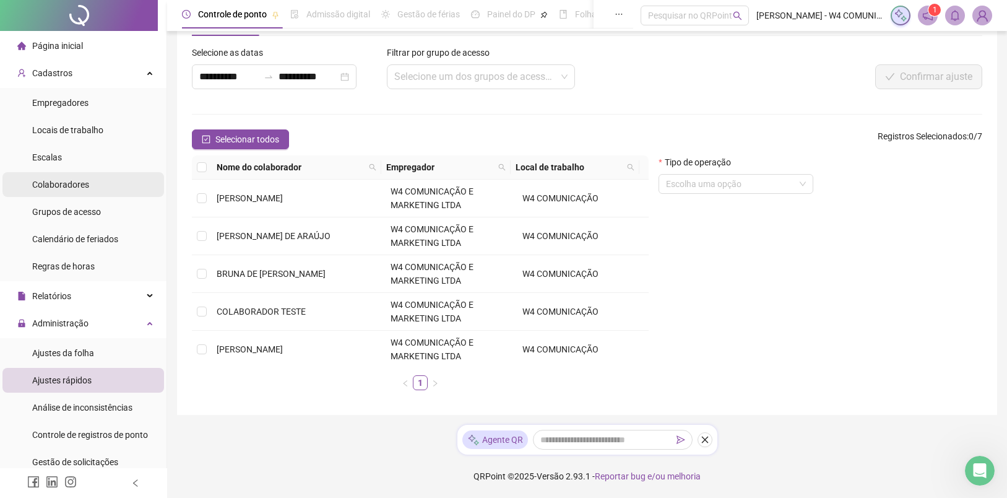
click at [84, 184] on span "Colaboradores" at bounding box center [60, 185] width 57 height 10
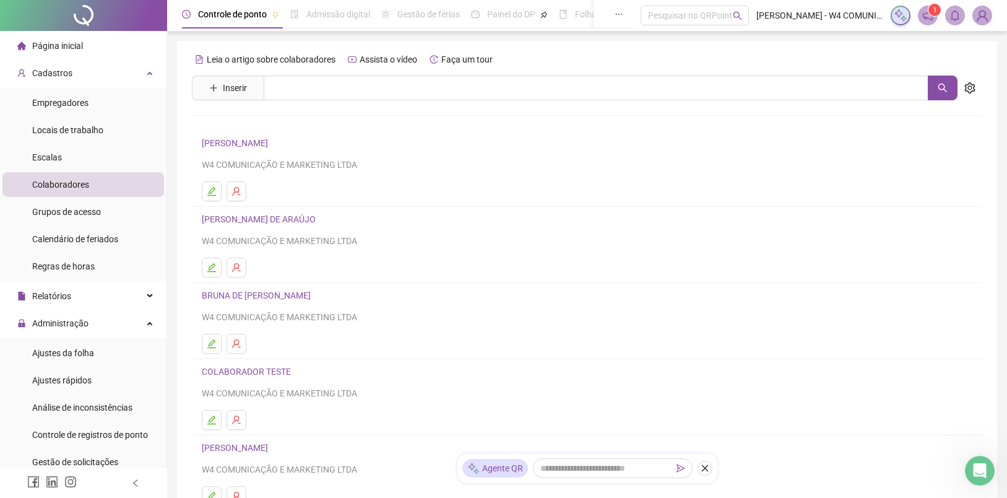
click at [256, 220] on link "[PERSON_NAME] DE ARAÚJO" at bounding box center [261, 219] width 118 height 10
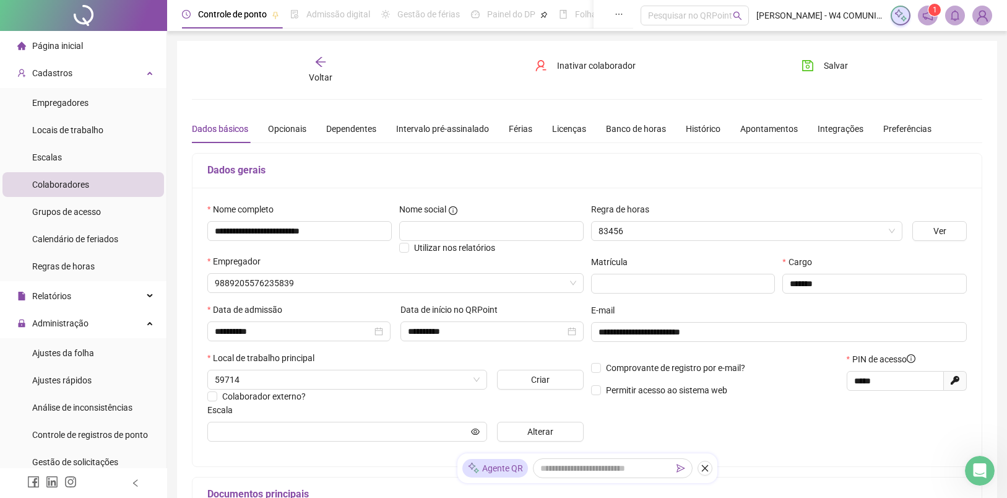
type input "**********"
click at [666, 133] on div "Banco de horas" at bounding box center [636, 129] width 60 height 14
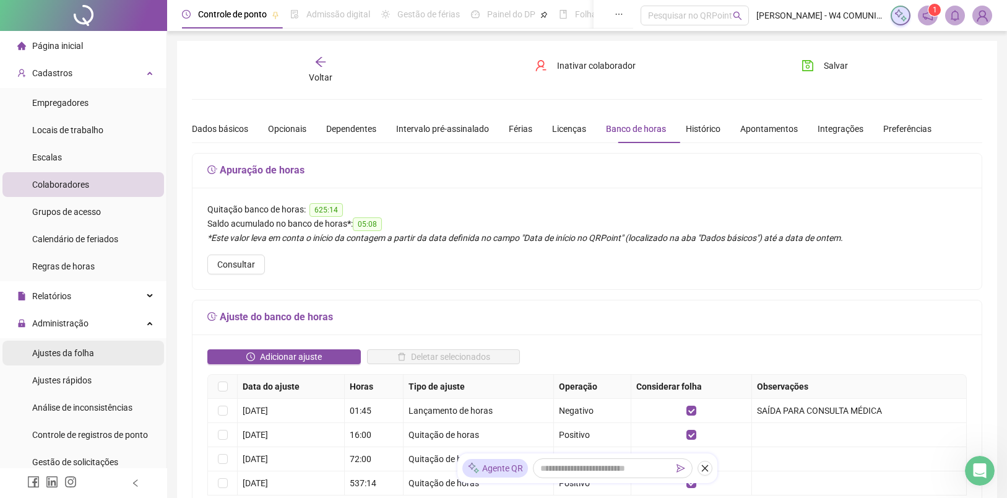
click at [77, 352] on span "Ajustes da folha" at bounding box center [63, 353] width 62 height 10
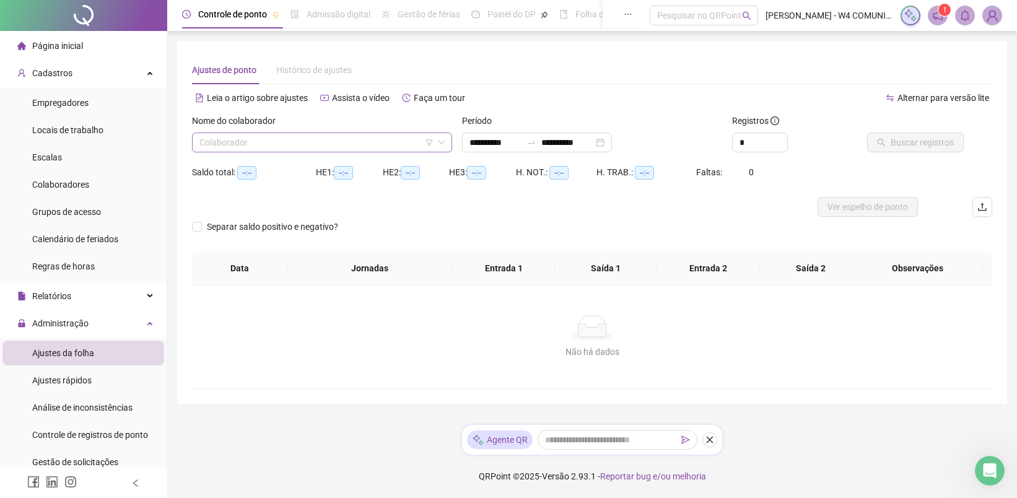
click at [354, 141] on input "search" at bounding box center [316, 142] width 234 height 19
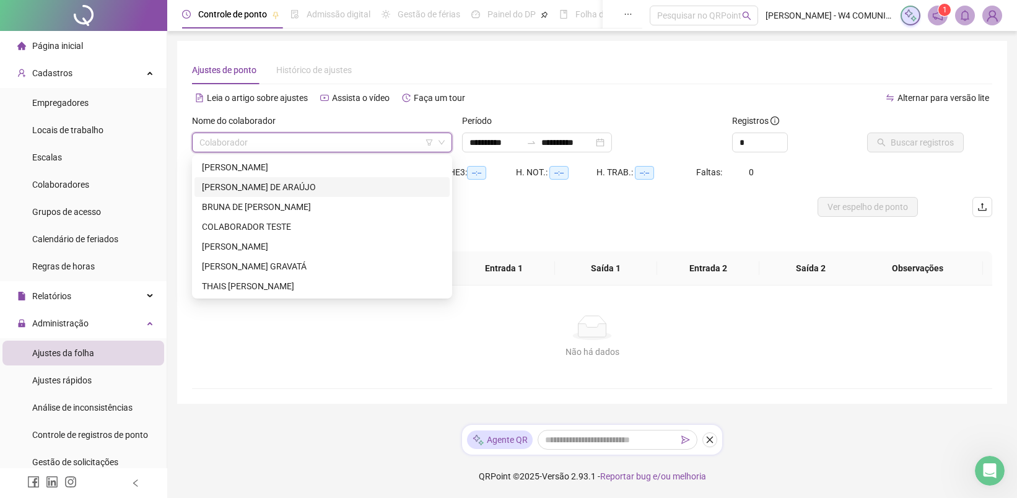
click at [309, 185] on div "[PERSON_NAME] DE ARAÚJO" at bounding box center [322, 187] width 240 height 14
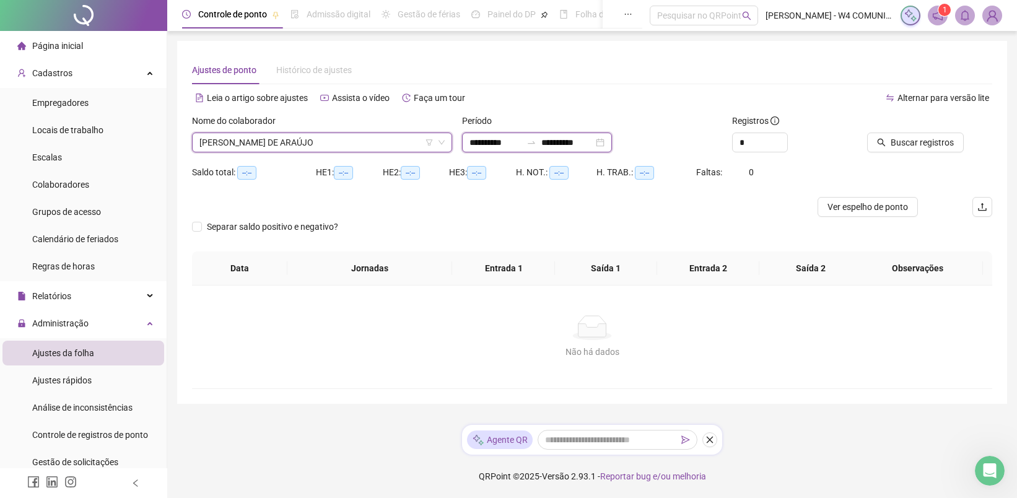
click at [578, 147] on input "**********" at bounding box center [567, 143] width 52 height 14
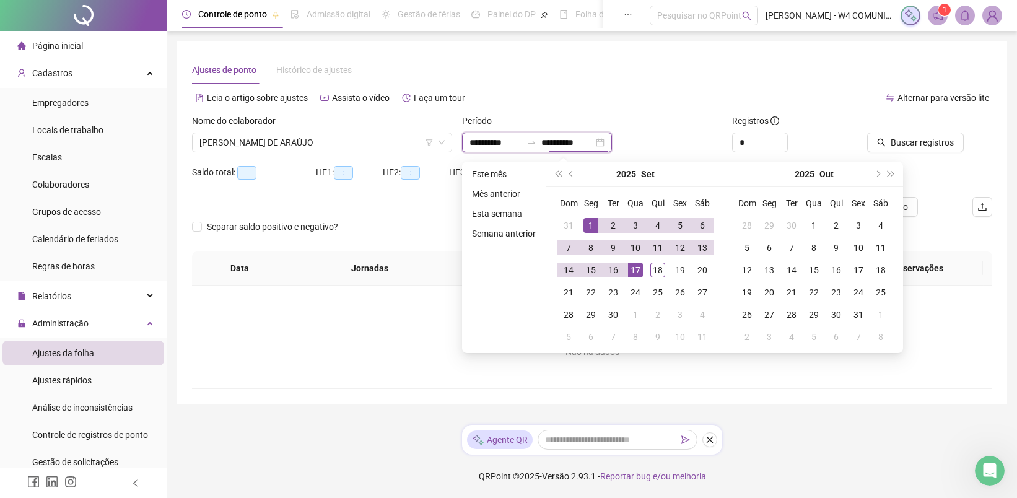
type input "**********"
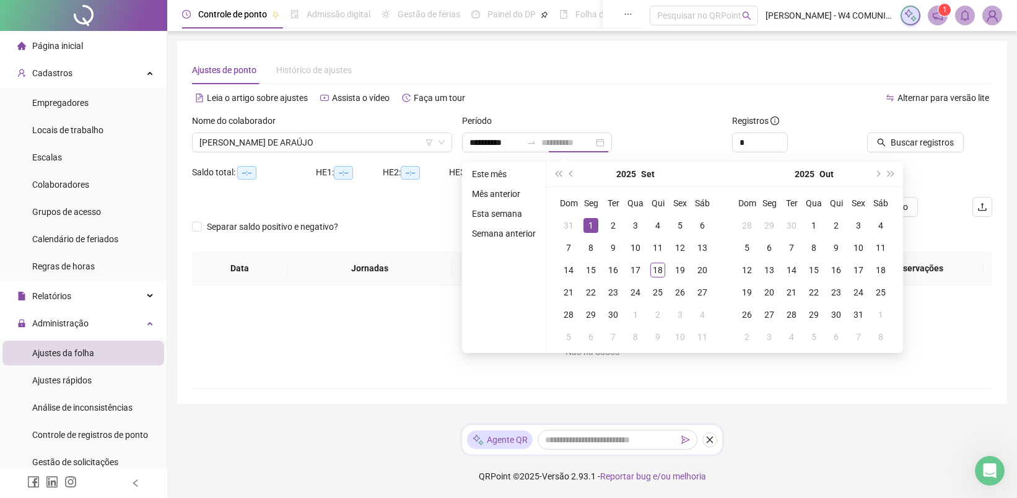
click at [593, 224] on div "1" at bounding box center [590, 225] width 15 height 15
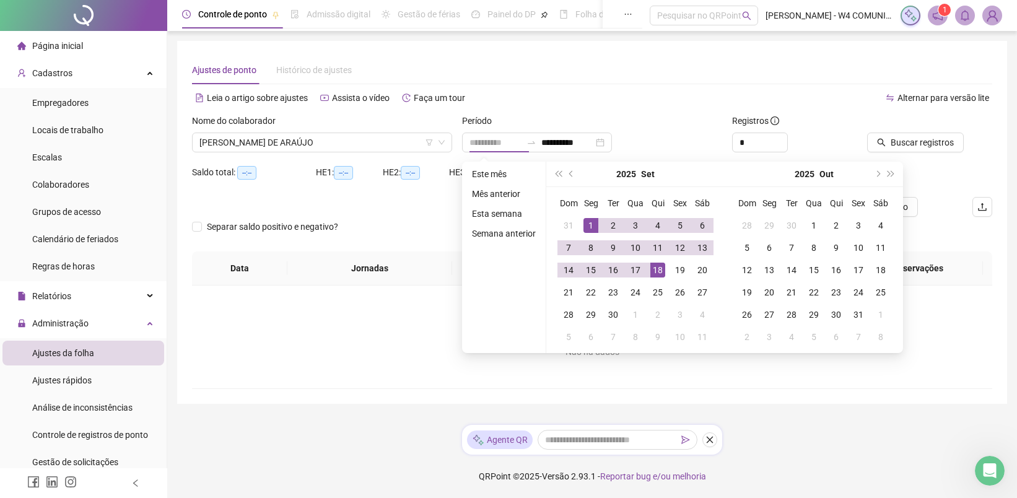
click at [661, 270] on div "18" at bounding box center [657, 270] width 15 height 15
type input "**********"
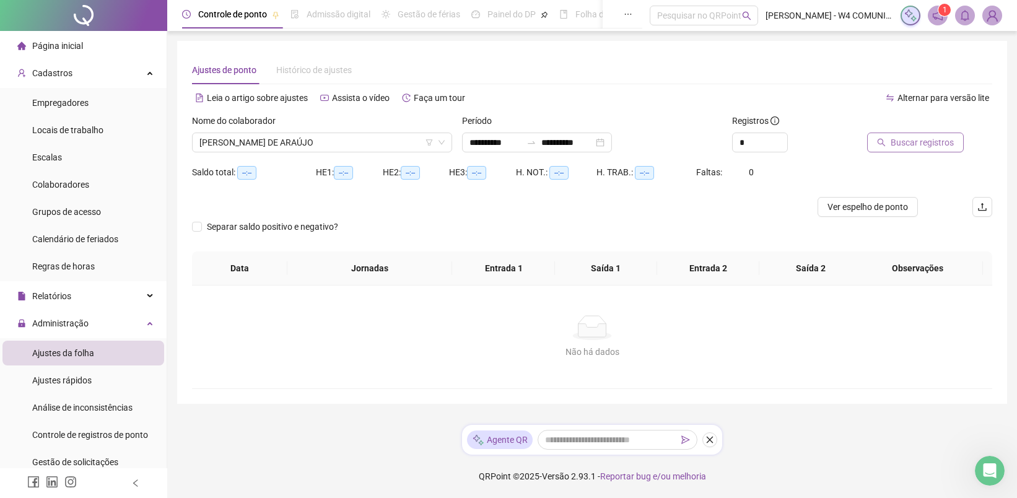
click at [893, 139] on span "Buscar registros" at bounding box center [921, 143] width 63 height 14
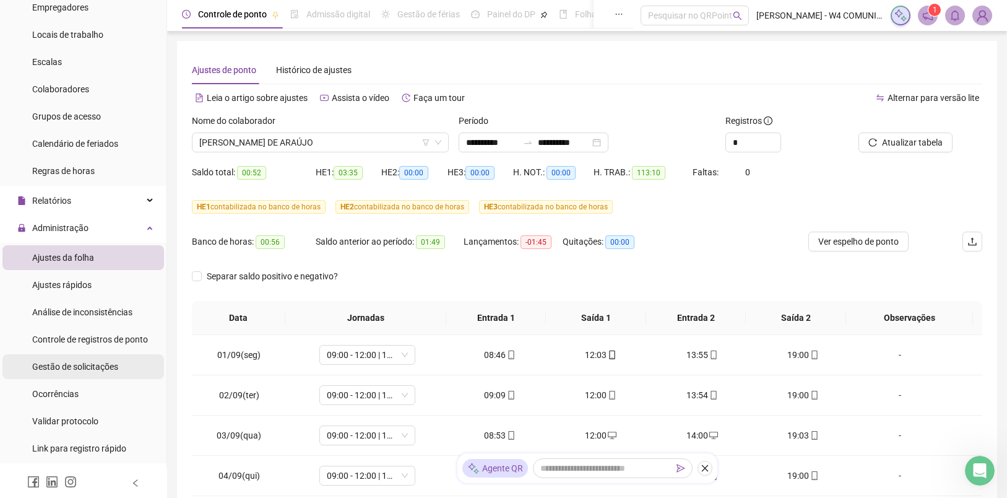
scroll to position [161, 0]
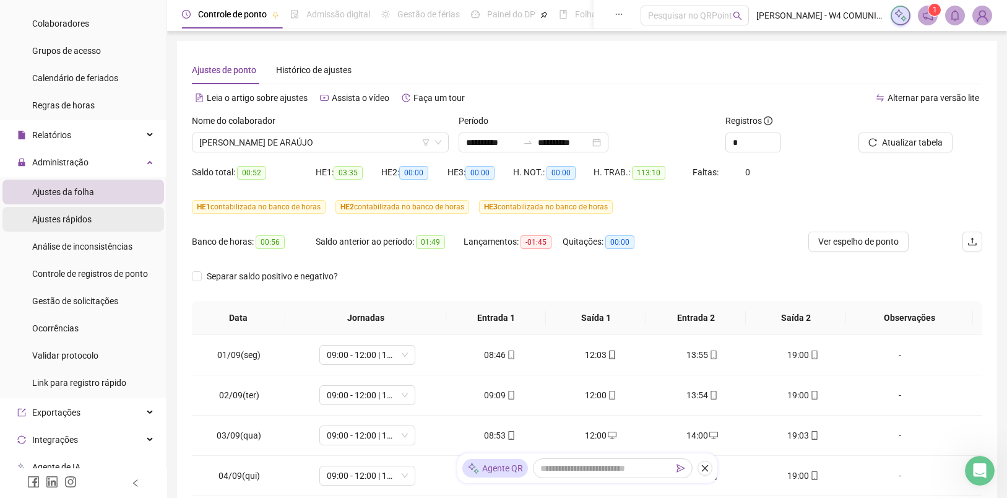
click at [90, 223] on span "Ajustes rápidos" at bounding box center [61, 219] width 59 height 10
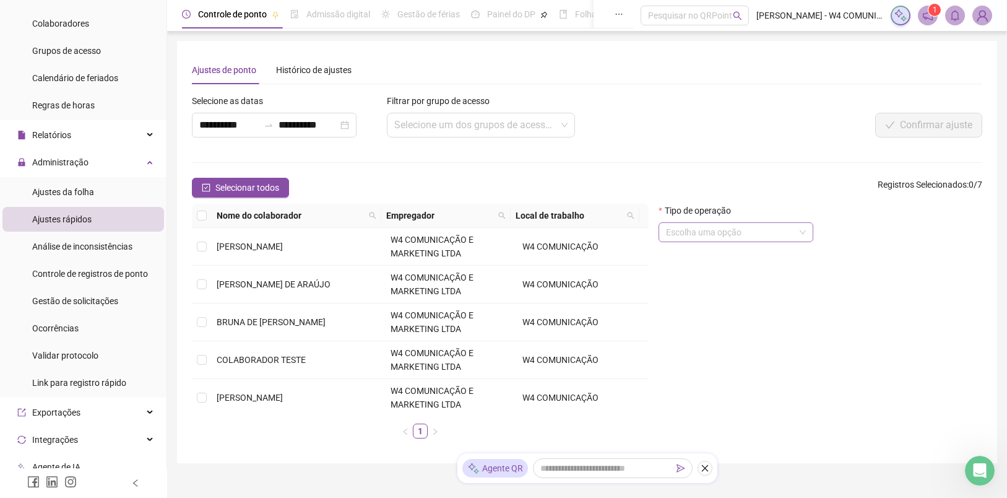
click at [752, 235] on input "search" at bounding box center [730, 232] width 129 height 19
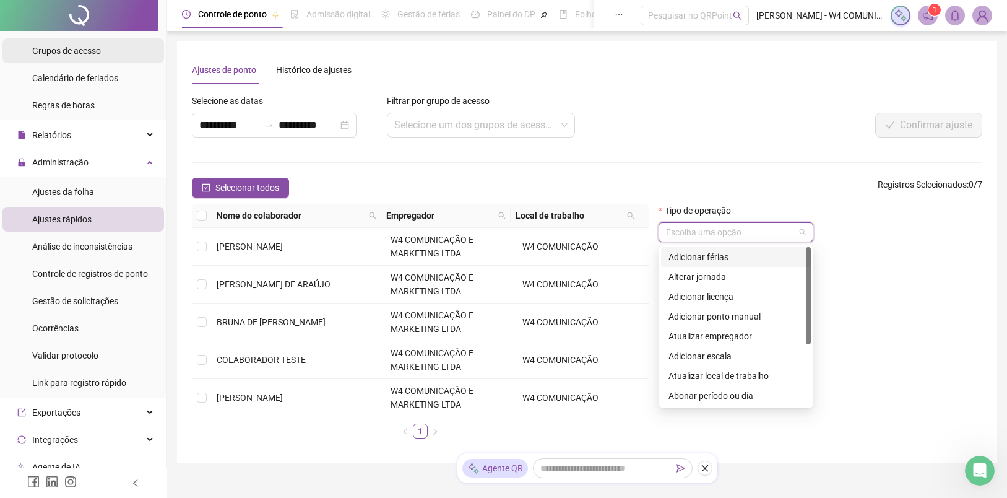
click at [87, 48] on span "Grupos de acesso" at bounding box center [66, 51] width 69 height 10
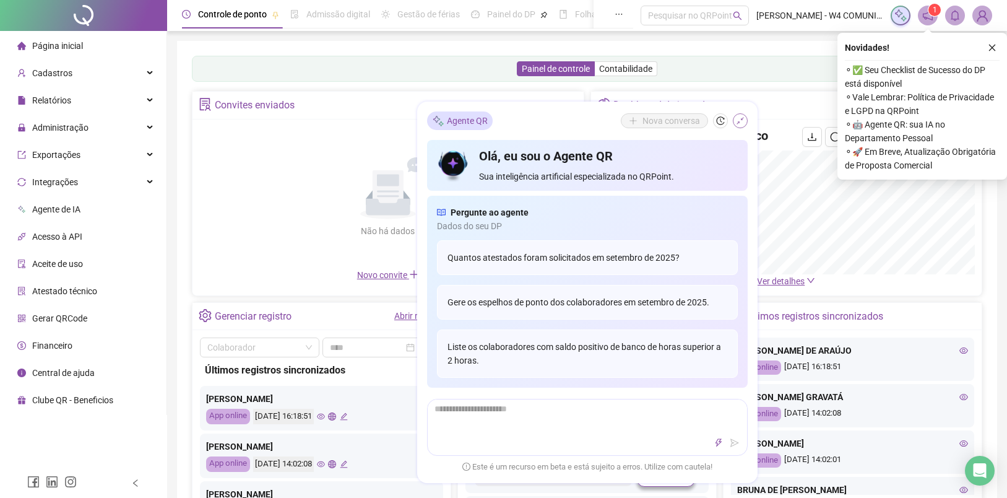
click at [737, 117] on icon "shrink" at bounding box center [740, 120] width 9 height 9
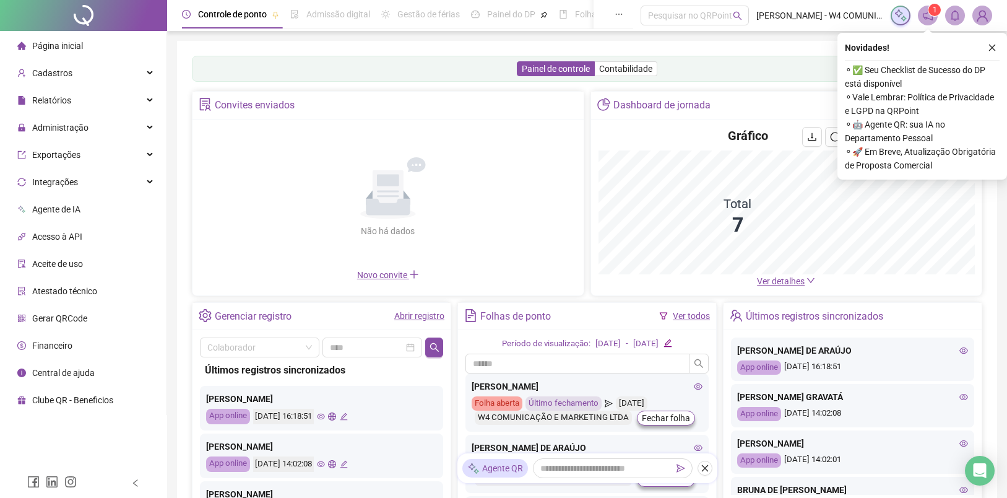
click at [859, 364] on div "App online [DATE] 16:18:51" at bounding box center [852, 367] width 231 height 14
click at [86, 131] on span "Administração" at bounding box center [60, 128] width 56 height 10
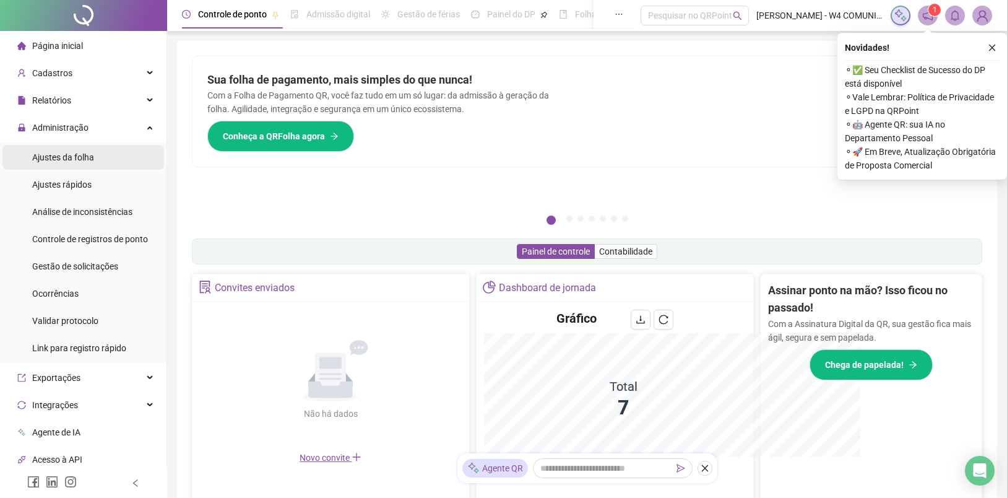
click at [85, 159] on span "Ajustes da folha" at bounding box center [63, 157] width 62 height 10
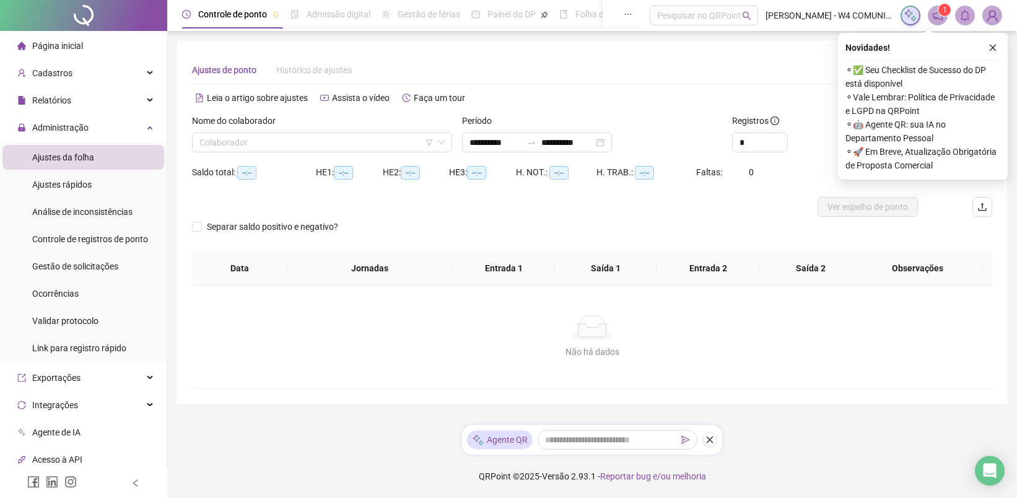
type input "**********"
click at [354, 138] on input "search" at bounding box center [316, 142] width 234 height 19
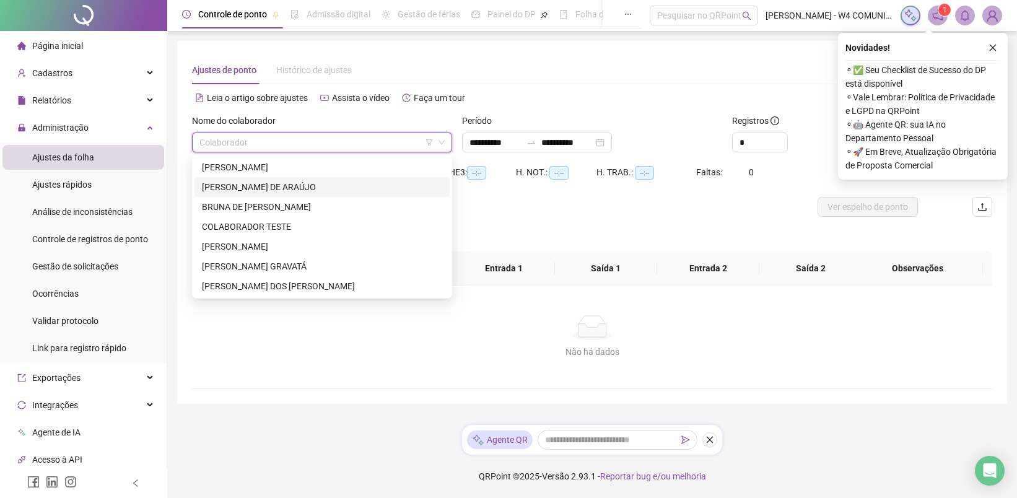
click at [302, 187] on div "[PERSON_NAME] DE ARAÚJO" at bounding box center [322, 187] width 240 height 14
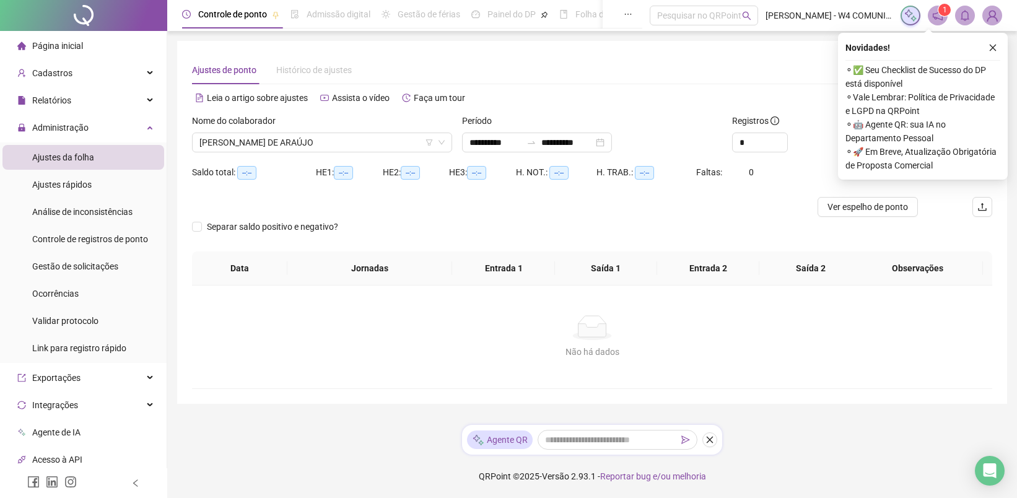
click at [1000, 40] on div "Novidades ! ⚬ ✅ Seu Checklist de Sucesso do DP está disponível ⚬ Vale Lembrar: …" at bounding box center [923, 106] width 170 height 147
click at [995, 43] on icon "close" at bounding box center [992, 47] width 9 height 9
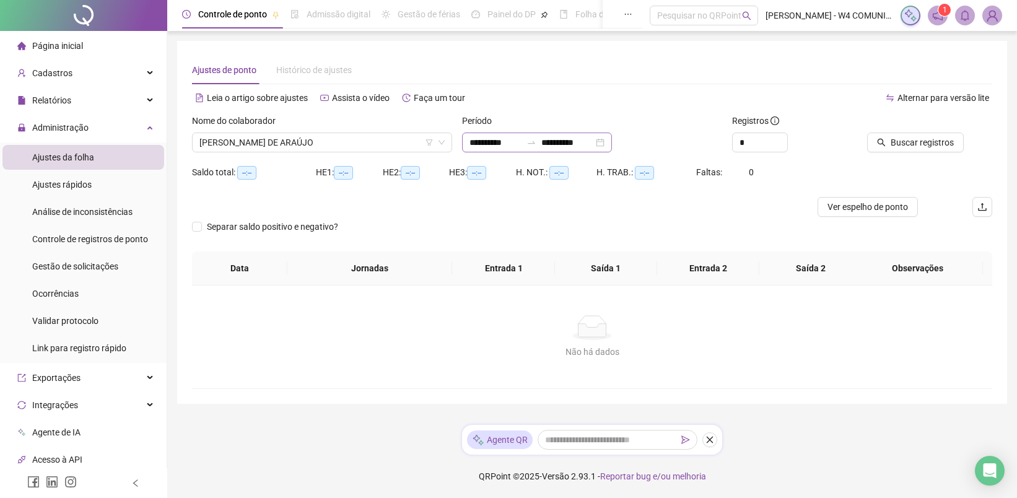
click at [612, 146] on div "**********" at bounding box center [537, 142] width 150 height 20
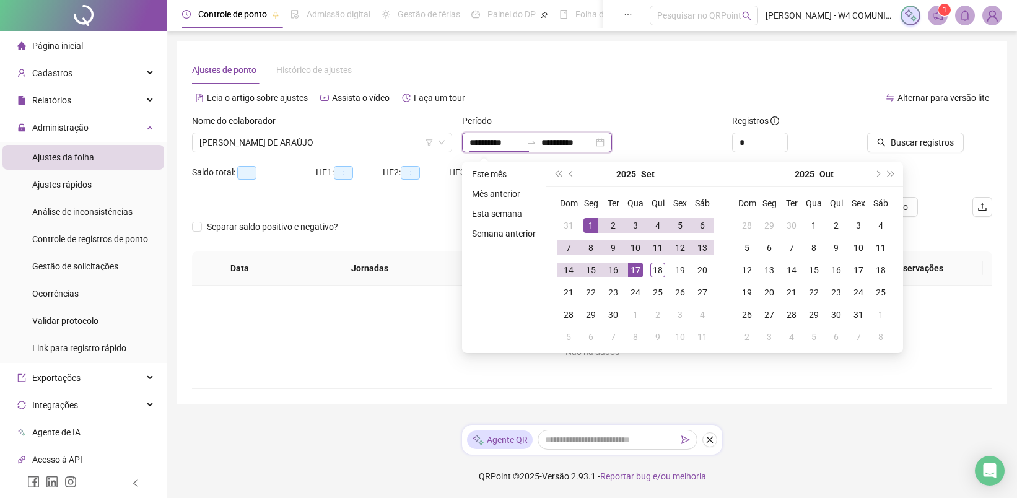
type input "**********"
click at [594, 226] on div "1" at bounding box center [590, 225] width 15 height 15
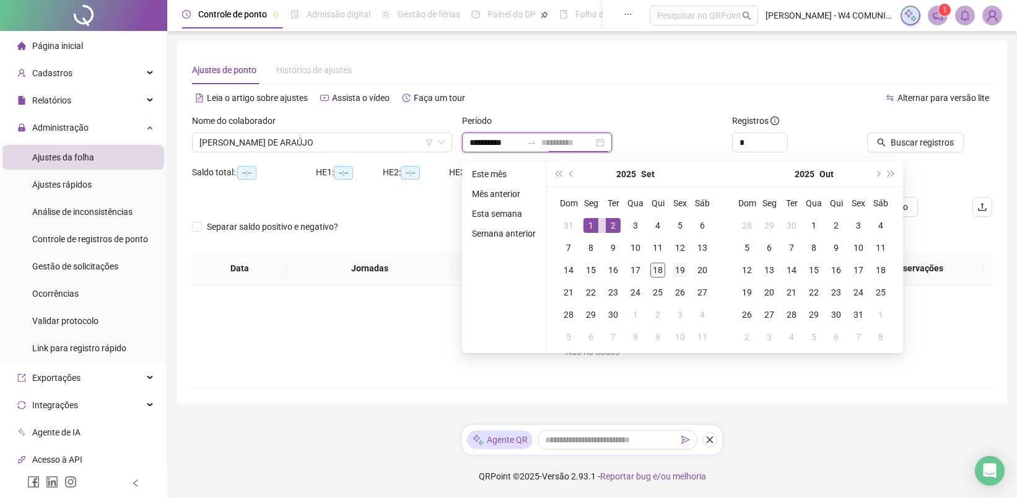
type input "**********"
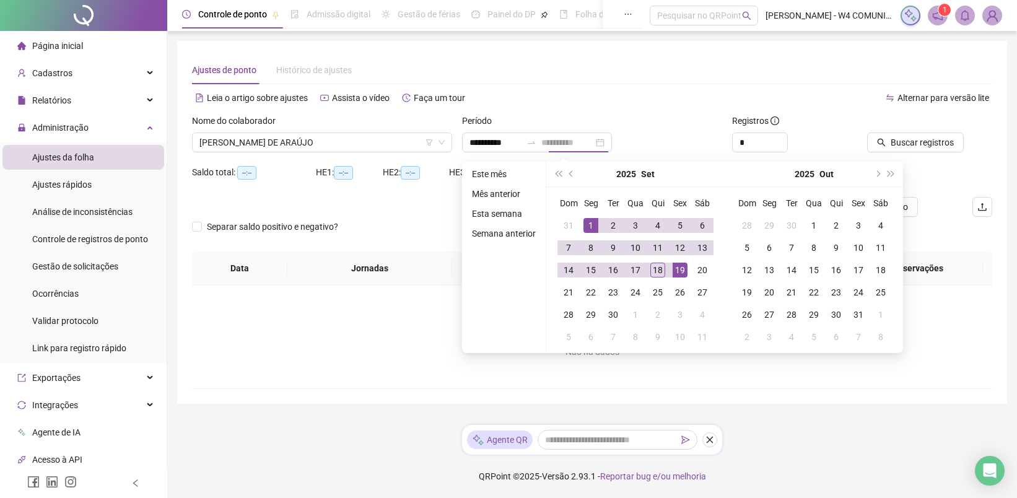
click at [682, 271] on div "19" at bounding box center [679, 270] width 15 height 15
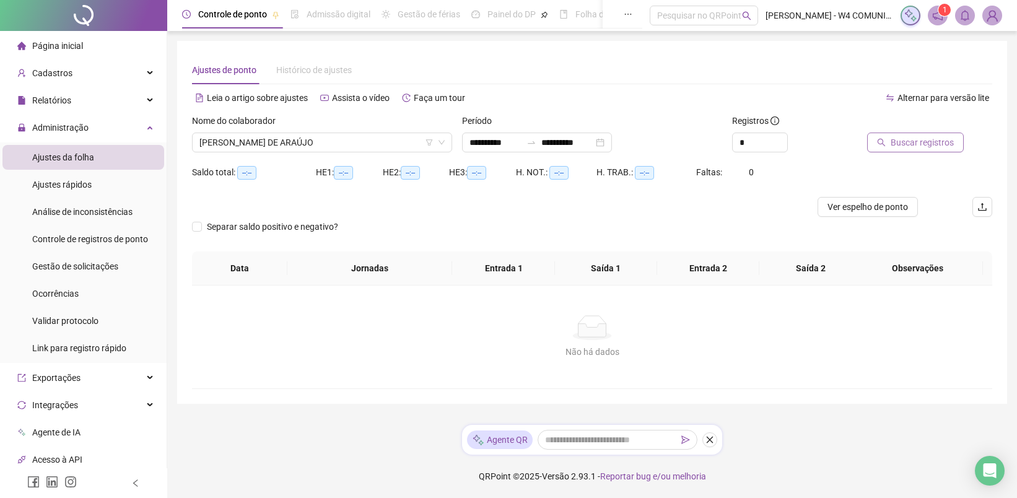
click at [912, 137] on span "Buscar registros" at bounding box center [921, 143] width 63 height 14
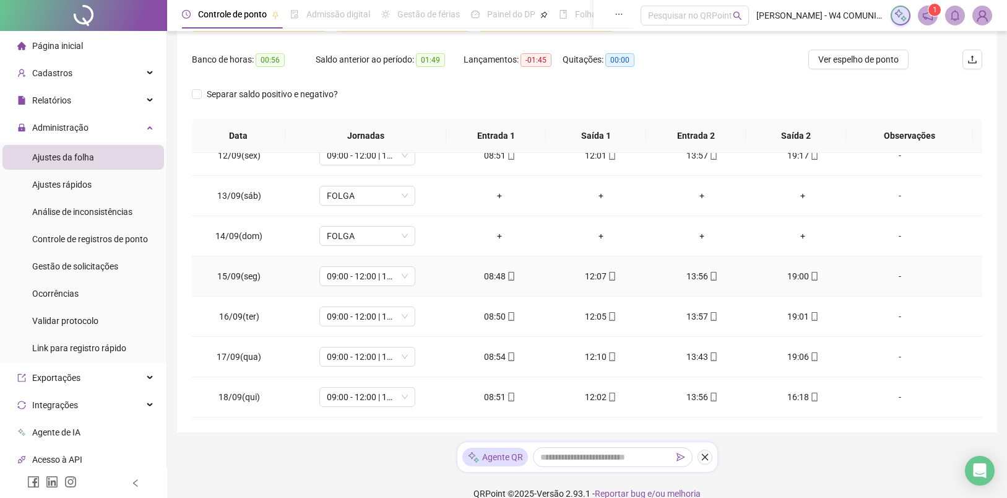
scroll to position [183, 0]
click at [799, 394] on div "16:18" at bounding box center [803, 396] width 81 height 14
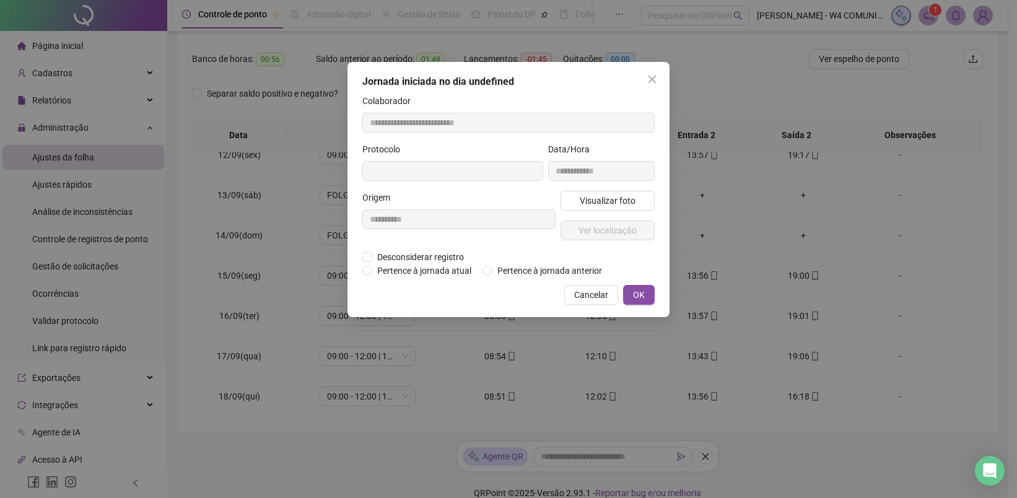
type input "**********"
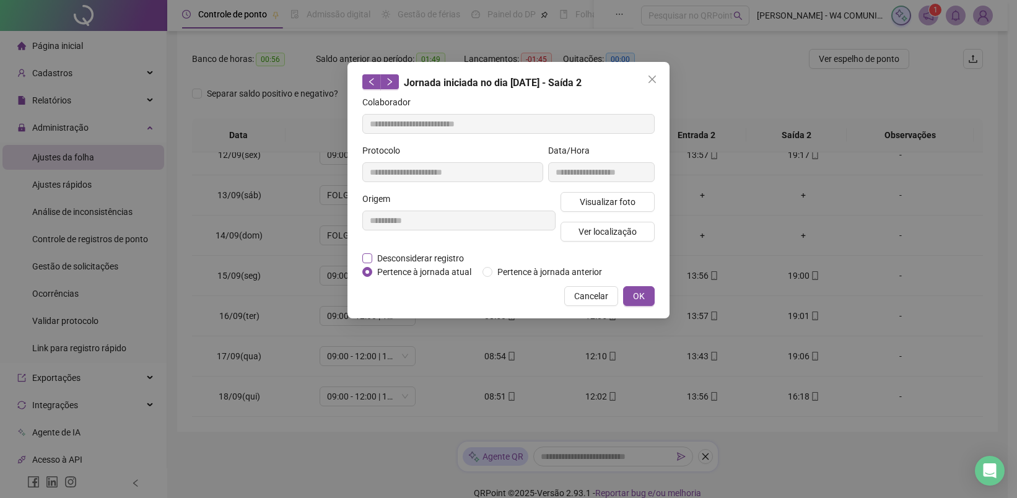
click at [433, 256] on span "Desconsiderar registro" at bounding box center [420, 258] width 97 height 14
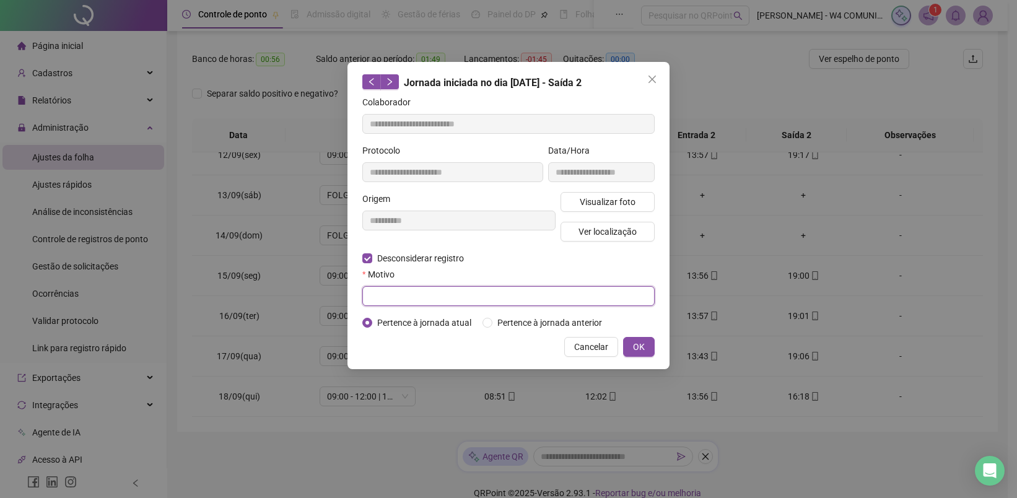
click at [437, 290] on input "text" at bounding box center [508, 296] width 292 height 20
type input "****"
click at [634, 354] on span "OK" at bounding box center [639, 347] width 12 height 14
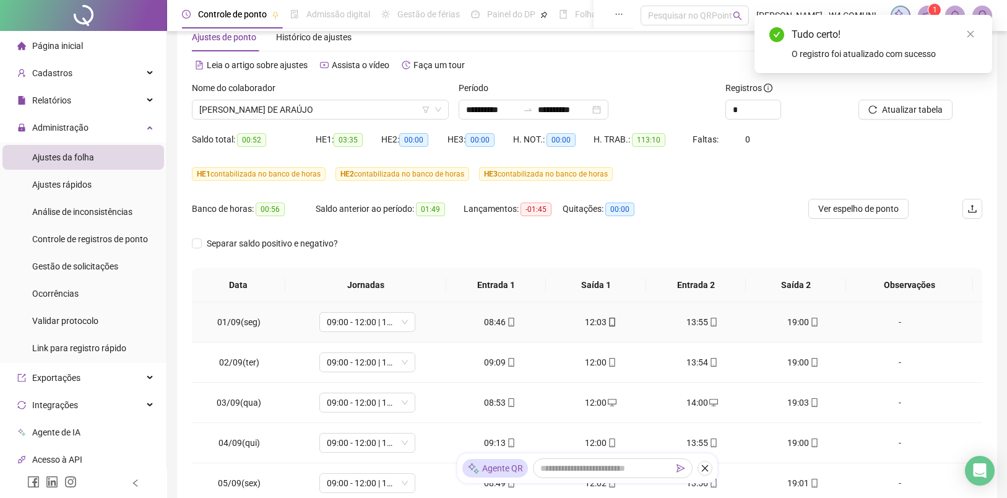
scroll to position [0, 0]
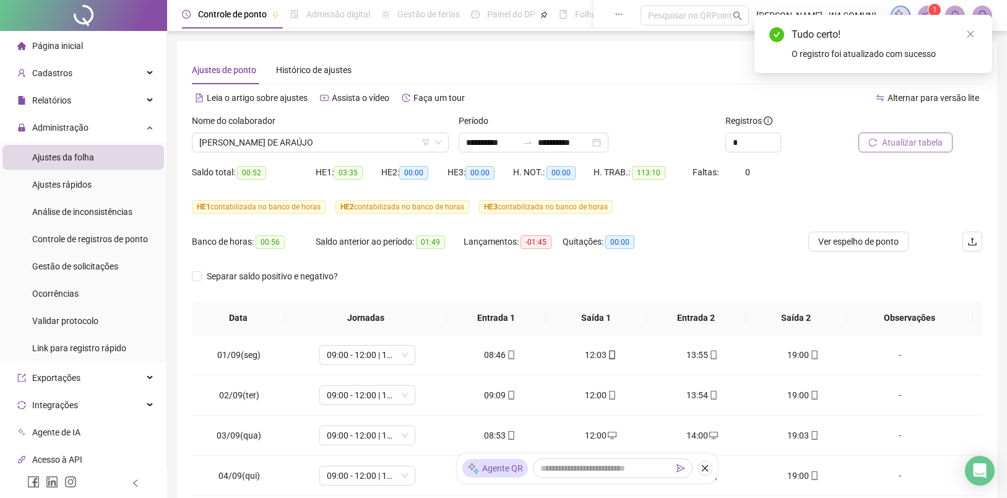
click at [909, 144] on span "Atualizar tabela" at bounding box center [912, 143] width 61 height 14
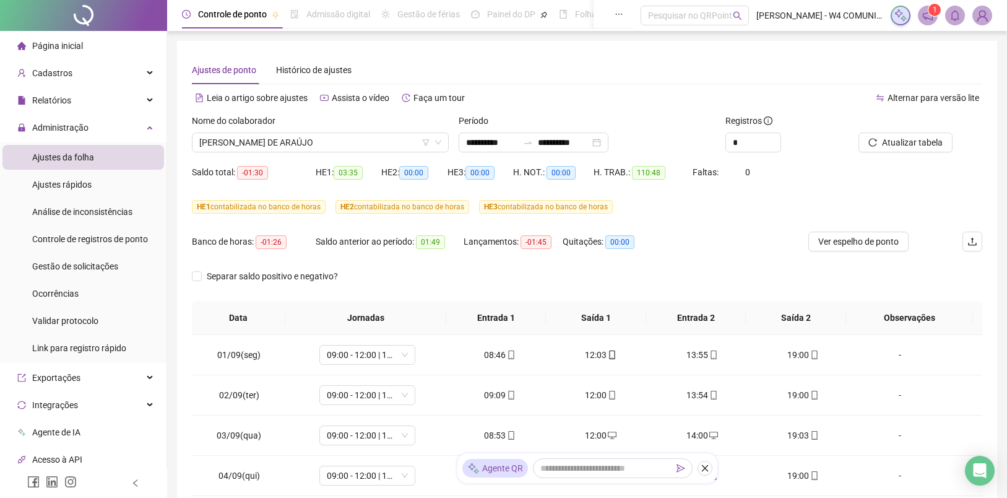
click at [86, 47] on li "Página inicial" at bounding box center [83, 45] width 162 height 25
